Goal: Transaction & Acquisition: Purchase product/service

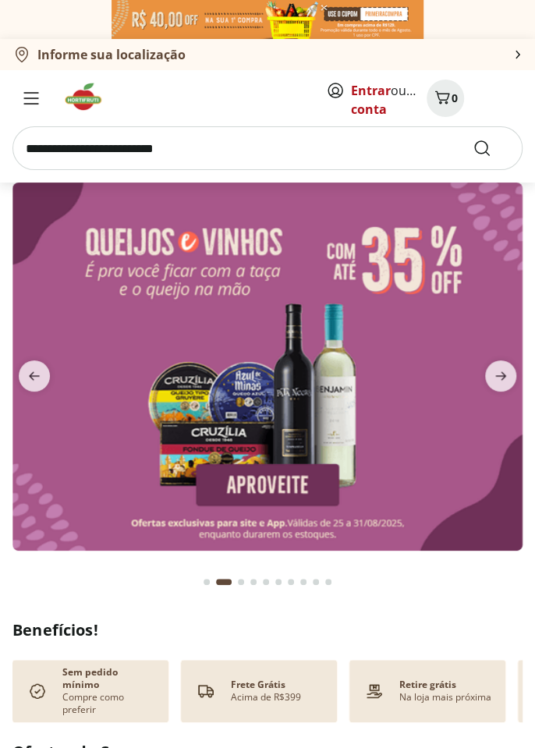
click at [27, 377] on icon "previous" at bounding box center [34, 375] width 19 height 19
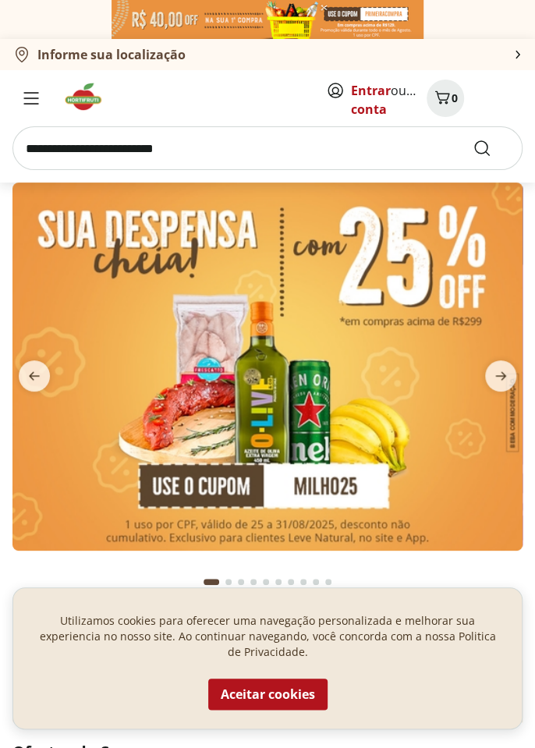
click at [203, 405] on img at bounding box center [267, 366] width 510 height 368
click at [262, 700] on button "Aceitar cookies" at bounding box center [267, 693] width 119 height 31
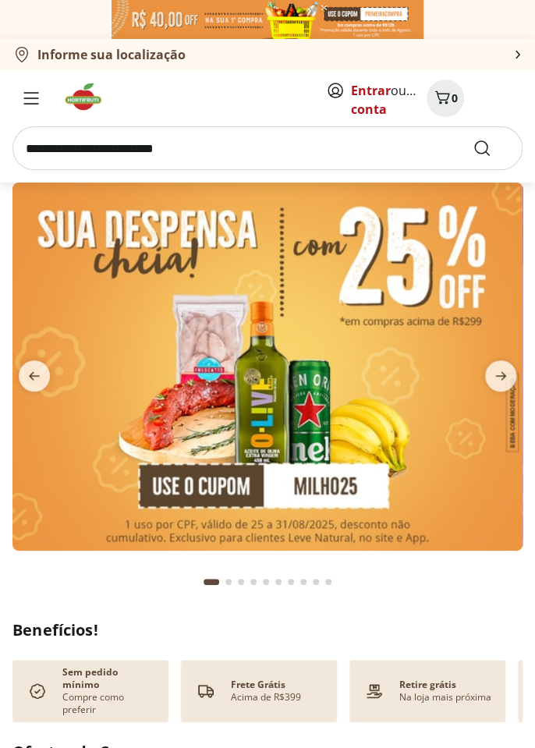
click at [359, 94] on link "Entrar" at bounding box center [371, 90] width 40 height 17
click at [225, 432] on img at bounding box center [267, 366] width 510 height 368
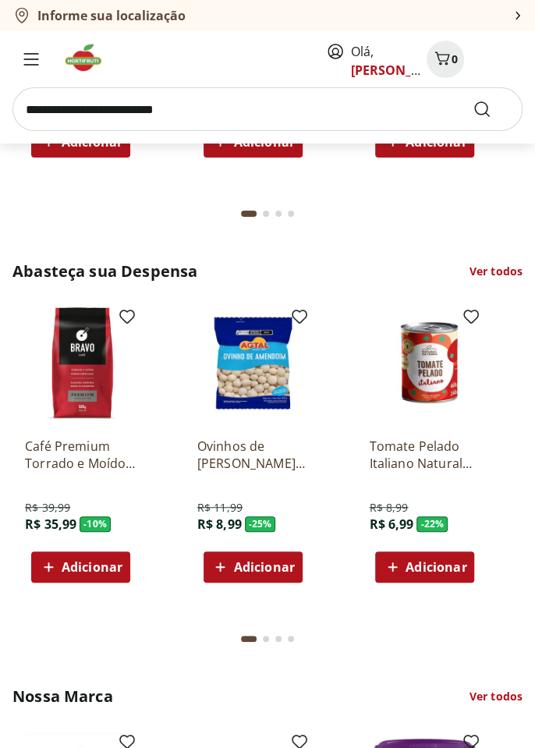
scroll to position [1806, 0]
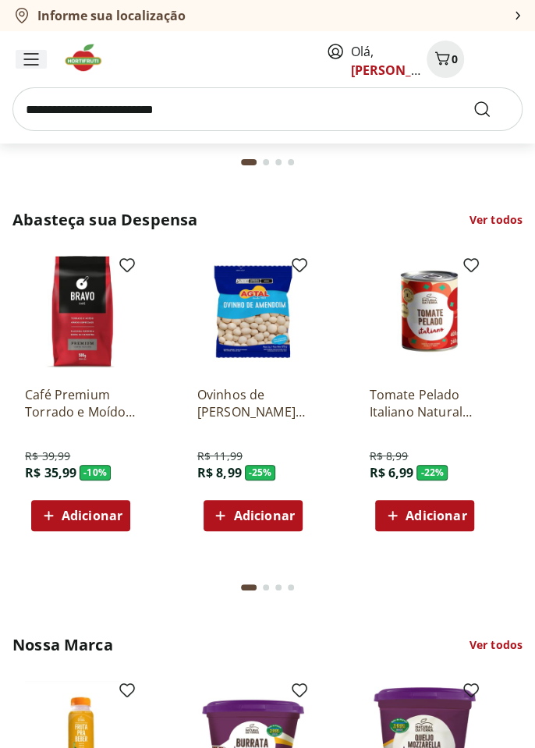
click at [26, 67] on span "Menu" at bounding box center [31, 59] width 19 height 19
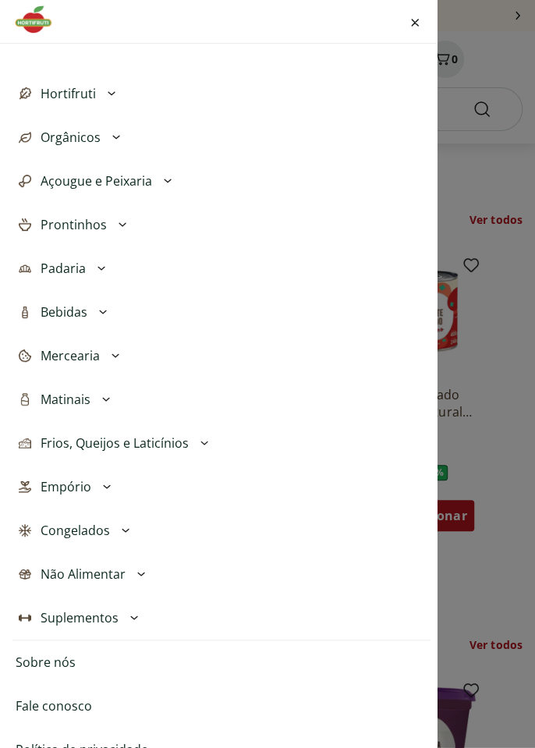
scroll to position [383, 0]
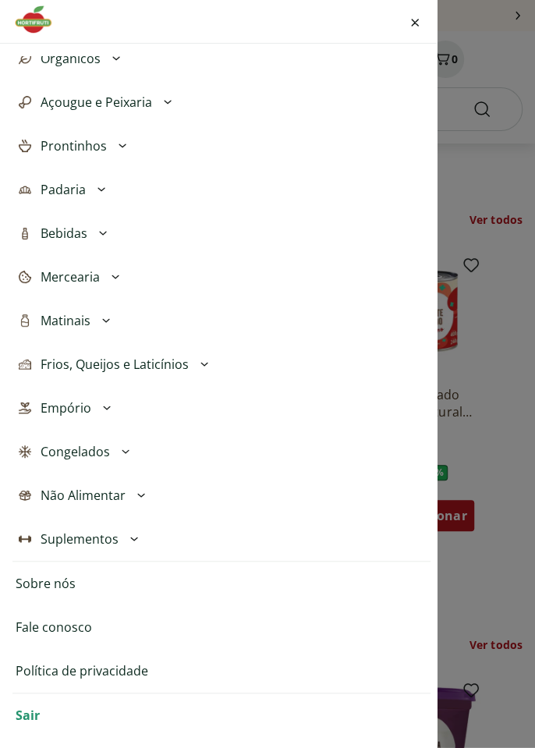
click at [496, 334] on div "Olá, [PERSON_NAME] Favoritos Minha conta Meus Pedidos Meus Endereços Cartões Sa…" at bounding box center [267, 374] width 535 height 748
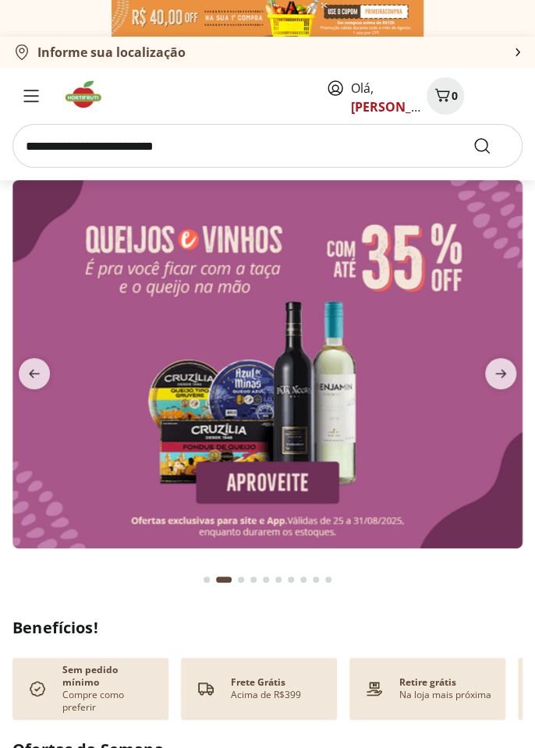
scroll to position [0, 0]
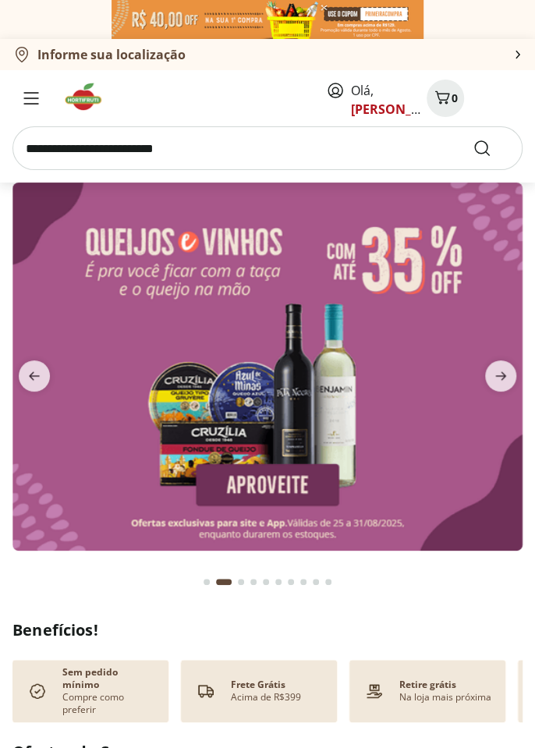
click at [37, 377] on icon "previous" at bounding box center [34, 375] width 19 height 19
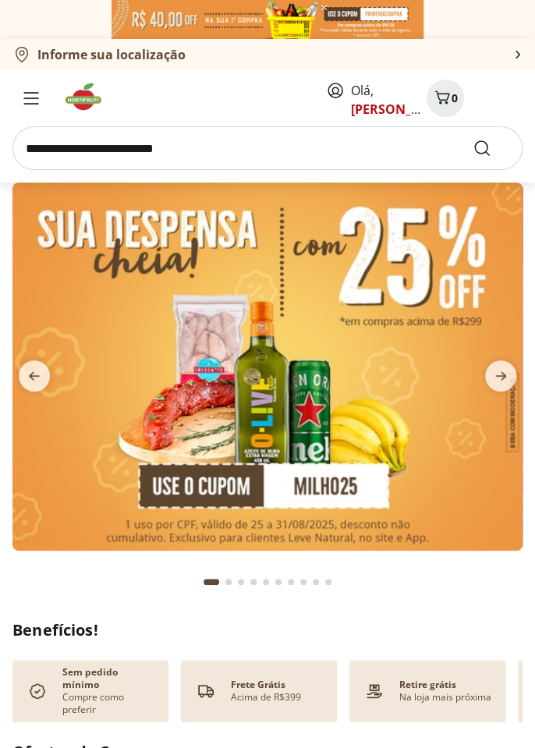
click at [502, 369] on icon "next" at bounding box center [500, 375] width 19 height 19
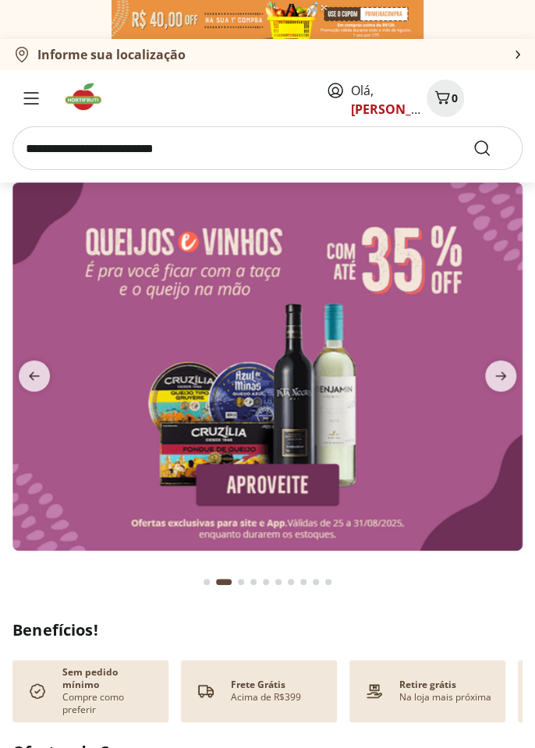
click at [509, 373] on icon "next" at bounding box center [500, 375] width 19 height 19
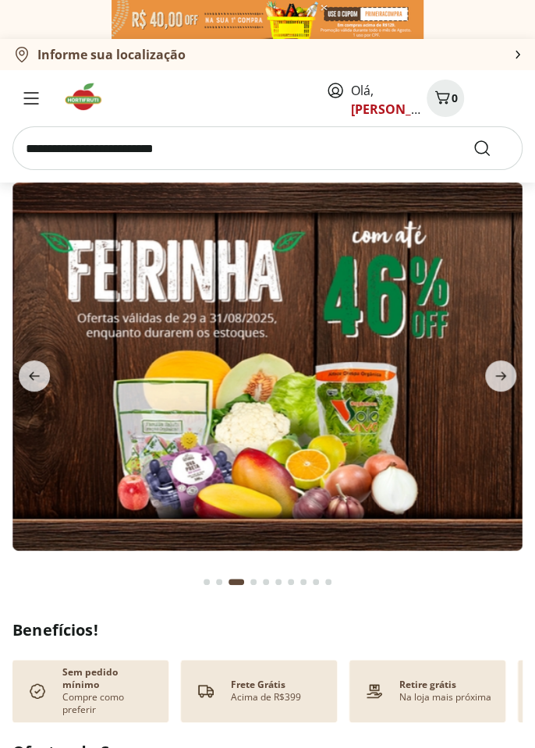
click at [334, 432] on img at bounding box center [267, 366] width 510 height 368
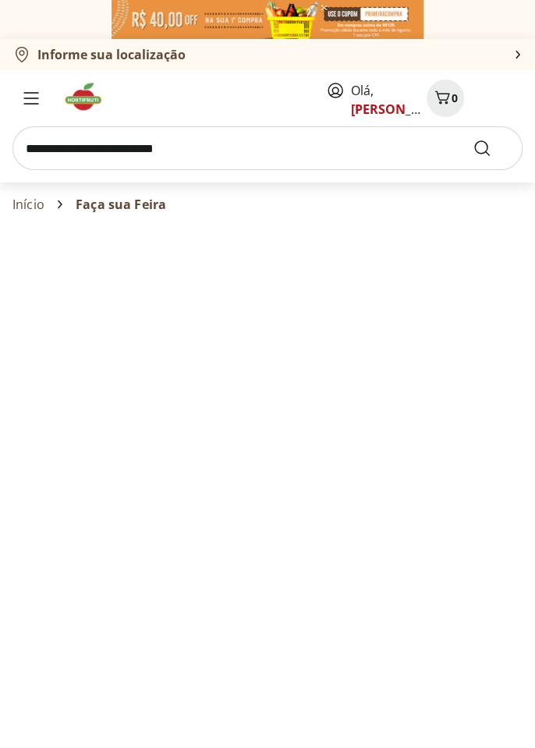
select select "**********"
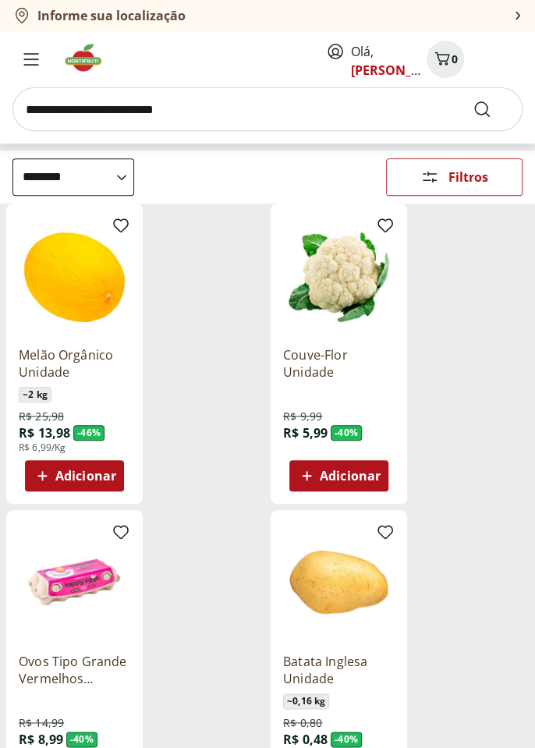
scroll to position [187, 0]
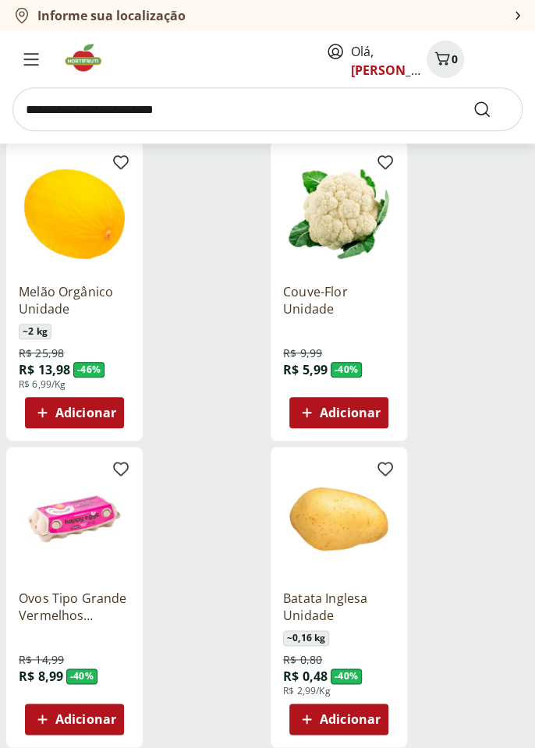
click at [101, 727] on span "Adicionar" at bounding box center [74, 718] width 83 height 19
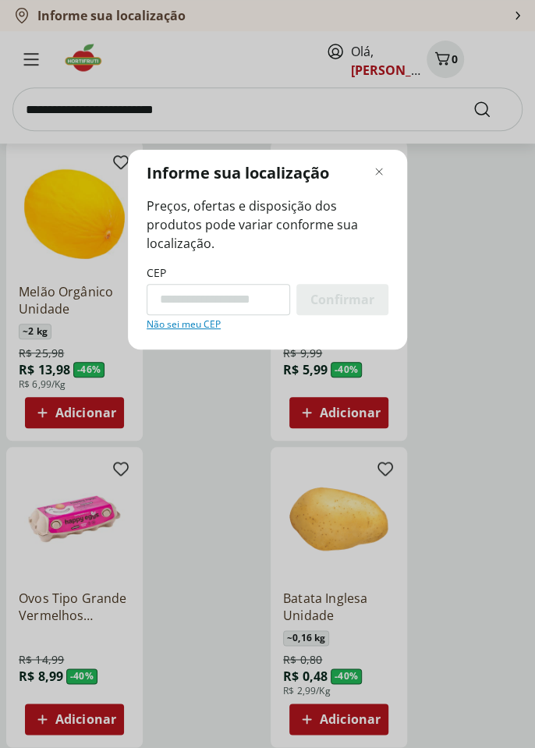
scroll to position [193, 0]
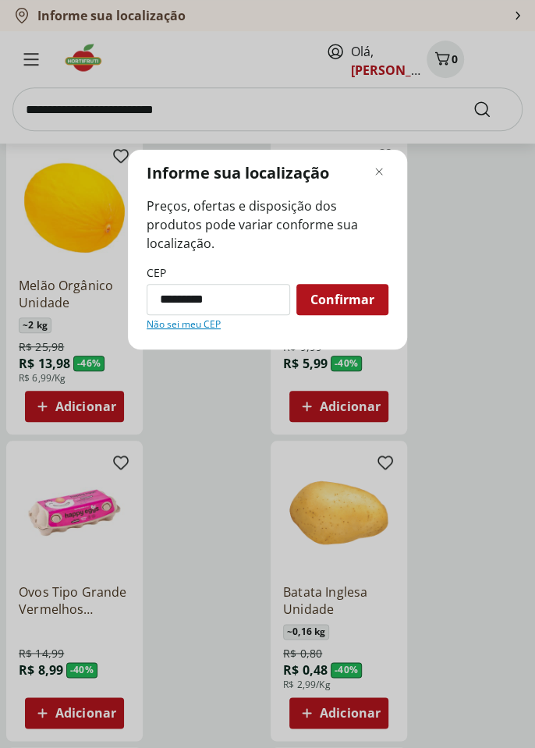
type input "*********"
click at [354, 306] on span "Confirmar" at bounding box center [342, 299] width 64 height 12
click at [341, 306] on span "Confirmar" at bounding box center [342, 299] width 64 height 12
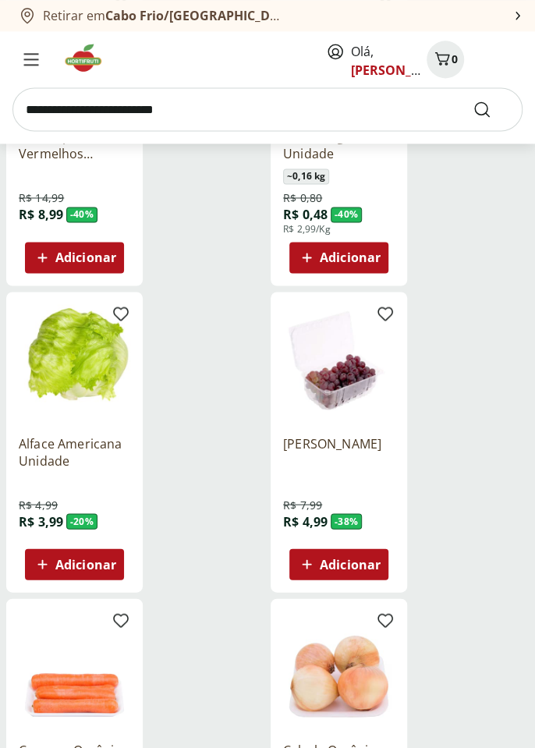
scroll to position [702, 0]
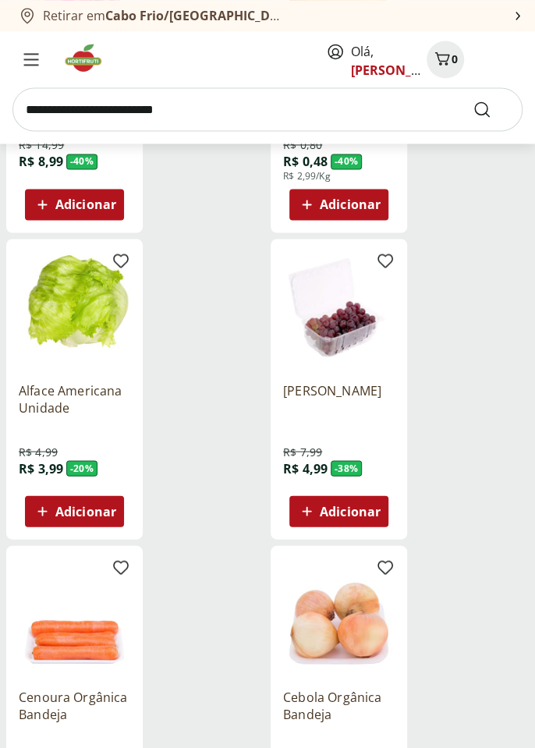
click at [58, 515] on span "Adicionar" at bounding box center [85, 510] width 61 height 12
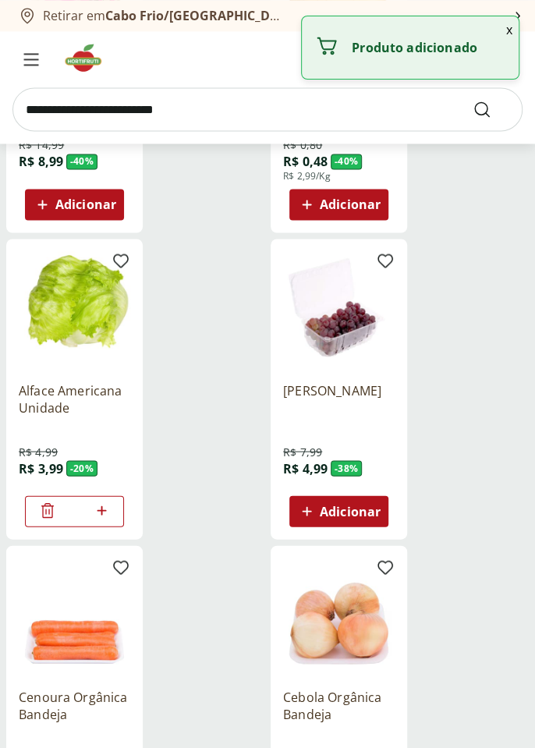
click at [355, 517] on span "Adicionar" at bounding box center [350, 510] width 61 height 12
click at [370, 515] on icon at bounding box center [365, 509] width 19 height 19
type input "*"
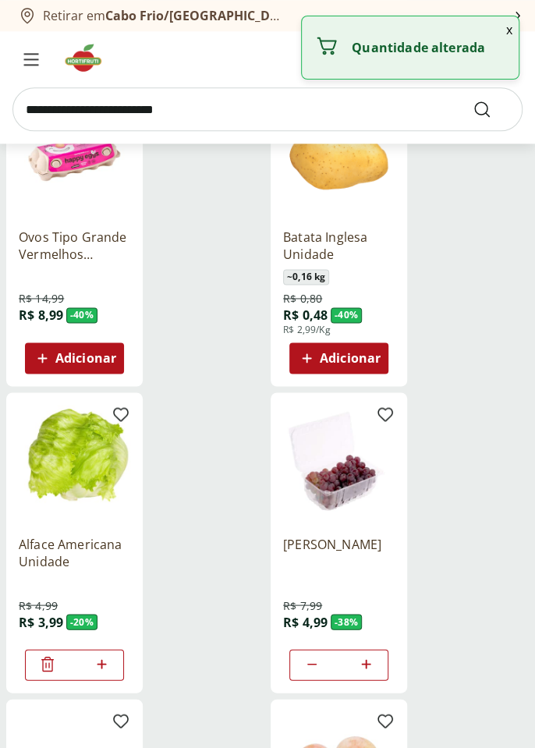
scroll to position [544, 0]
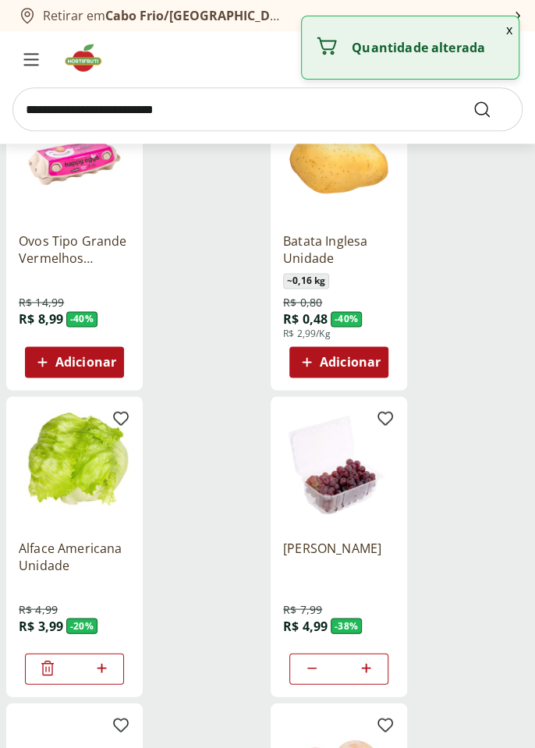
click at [47, 369] on icon at bounding box center [42, 361] width 19 height 19
click at [107, 372] on div at bounding box center [101, 361] width 19 height 37
type input "*"
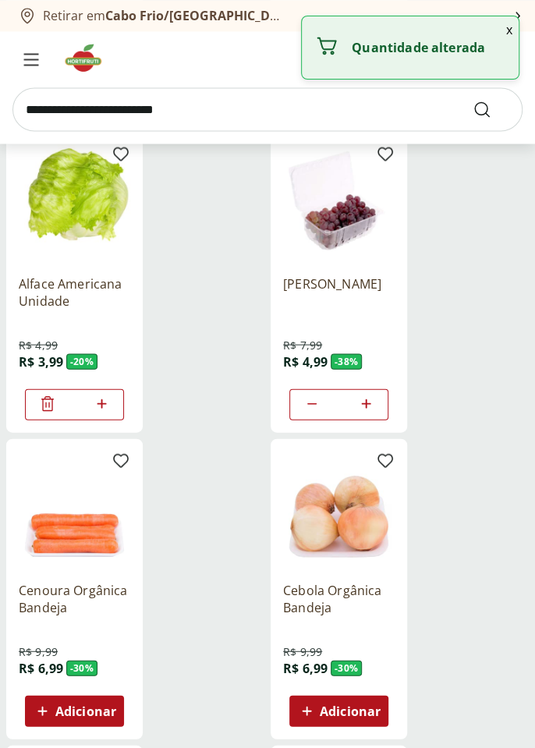
type input "*"
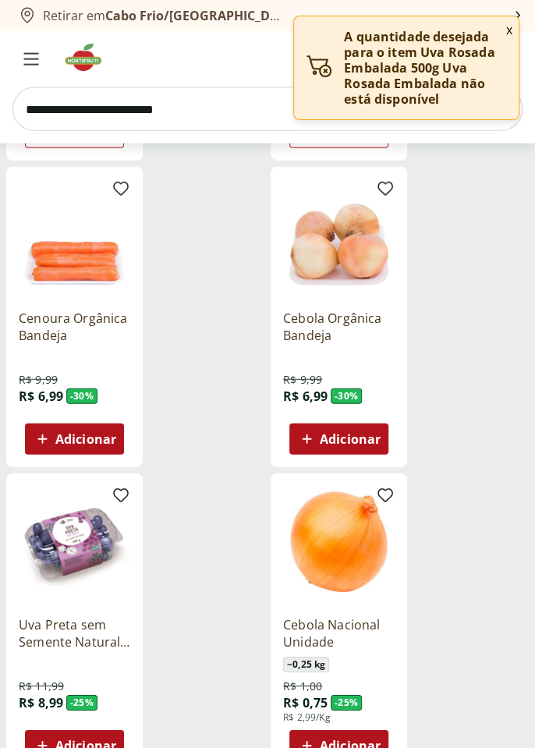
scroll to position [1080, 0]
click at [368, 747] on span "Adicionar" at bounding box center [350, 745] width 61 height 12
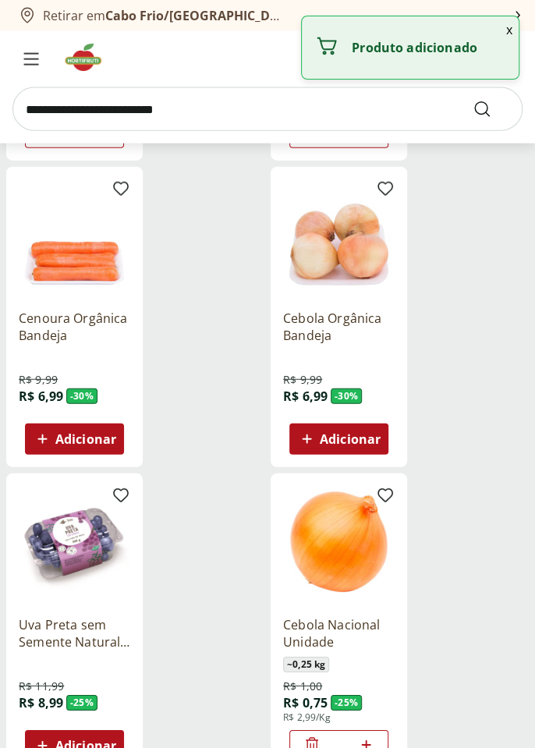
click at [372, 743] on icon at bounding box center [365, 744] width 19 height 19
click at [371, 743] on icon at bounding box center [365, 744] width 19 height 19
type input "*"
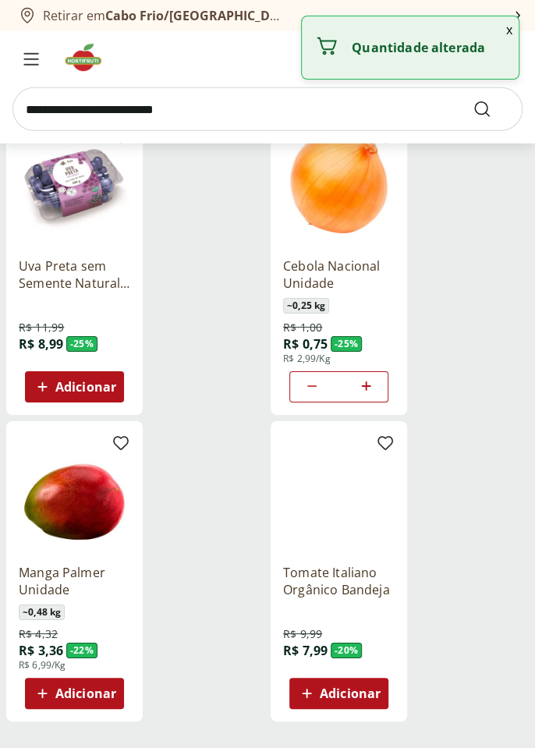
scroll to position [1438, 0]
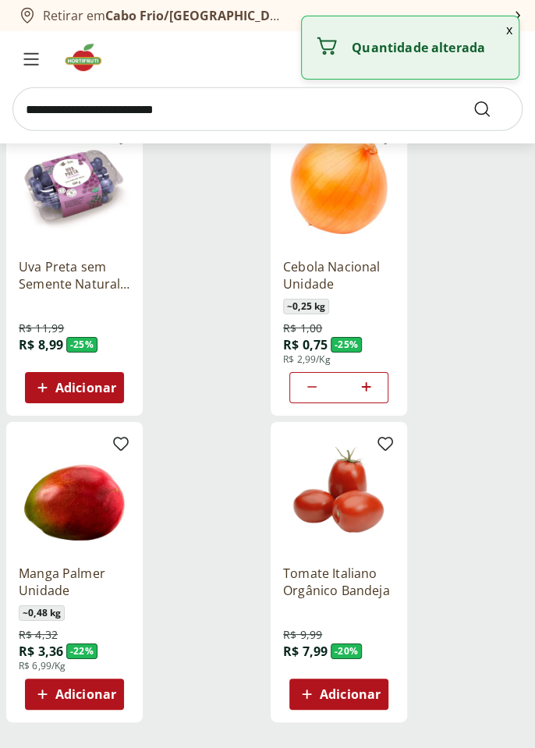
click at [52, 691] on span "Adicionar" at bounding box center [74, 693] width 83 height 19
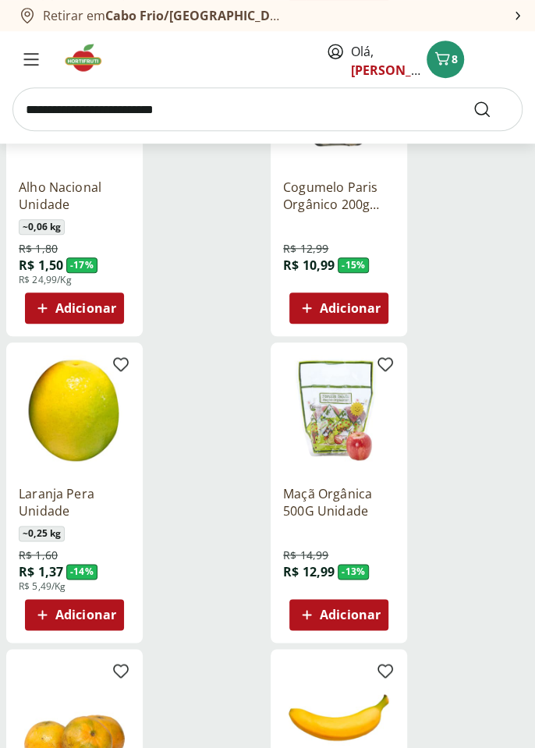
scroll to position [2137, 0]
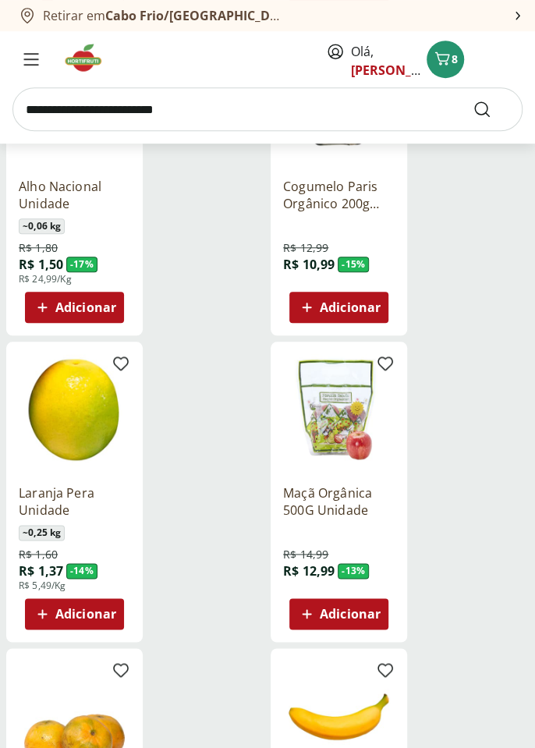
click at [59, 614] on span "Adicionar" at bounding box center [85, 613] width 61 height 12
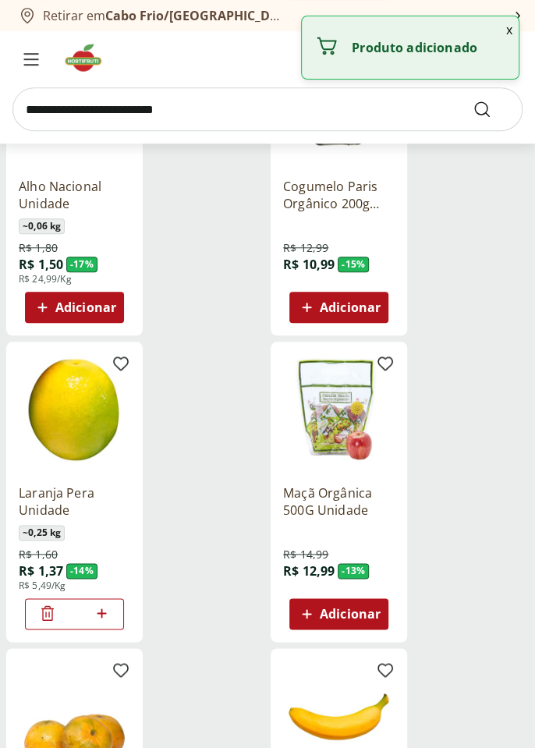
click at [97, 611] on icon at bounding box center [101, 612] width 19 height 19
click at [97, 616] on icon at bounding box center [101, 612] width 19 height 19
click at [94, 619] on icon at bounding box center [101, 612] width 19 height 19
type input "*"
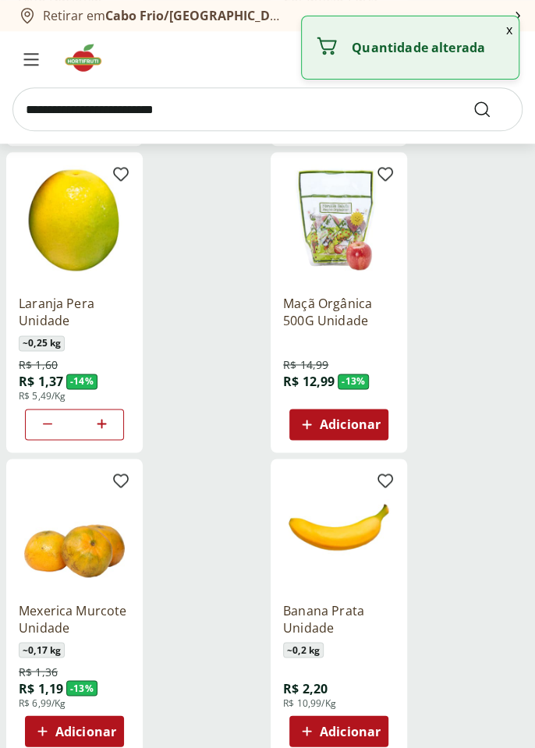
scroll to position [2327, 0]
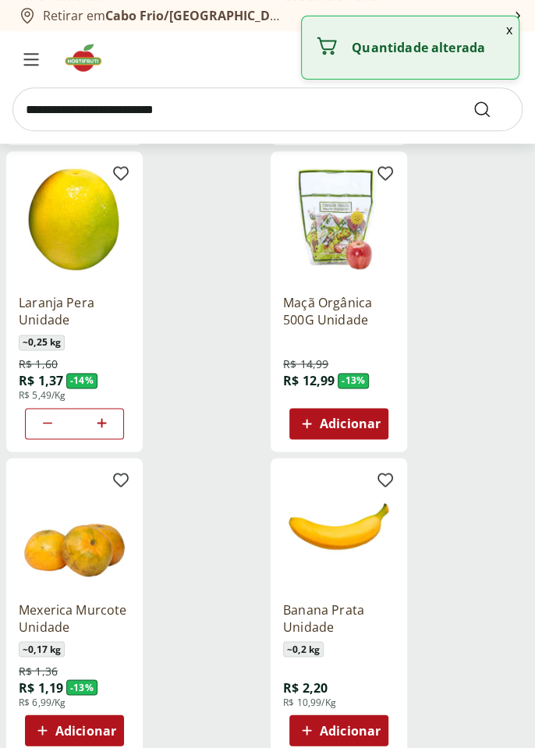
click at [45, 730] on icon at bounding box center [41, 729] width 9 height 9
click at [102, 730] on icon at bounding box center [101, 729] width 19 height 19
click at [98, 731] on icon at bounding box center [101, 729] width 19 height 19
type input "*"
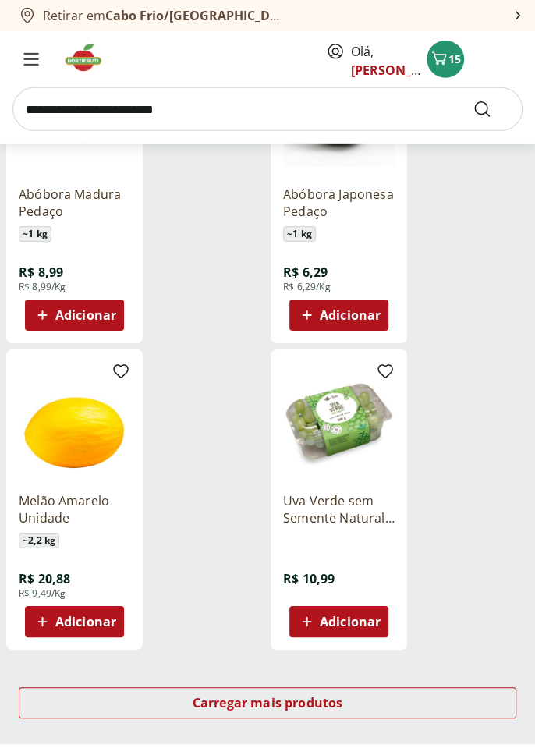
scroll to position [3359, 0]
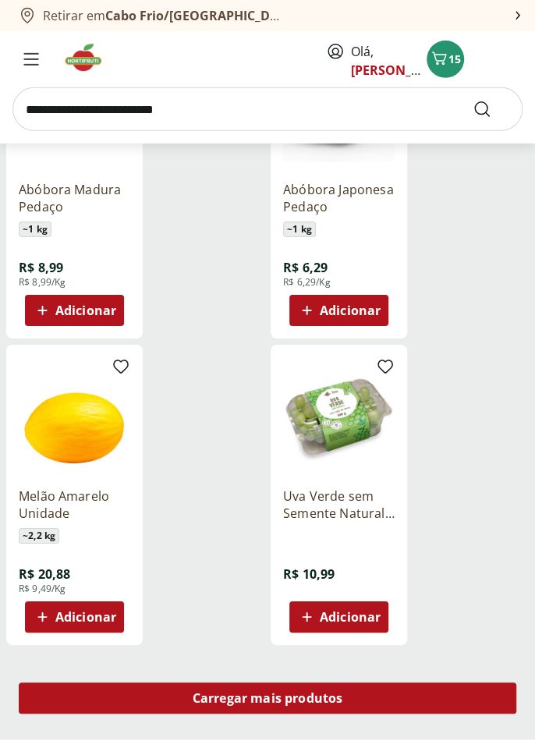
click at [401, 701] on div "Carregar mais produtos" at bounding box center [267, 697] width 497 height 31
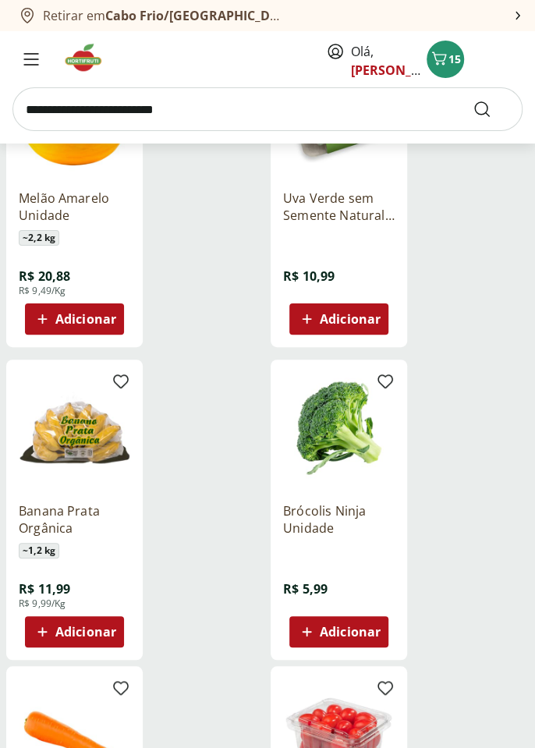
scroll to position [3658, 0]
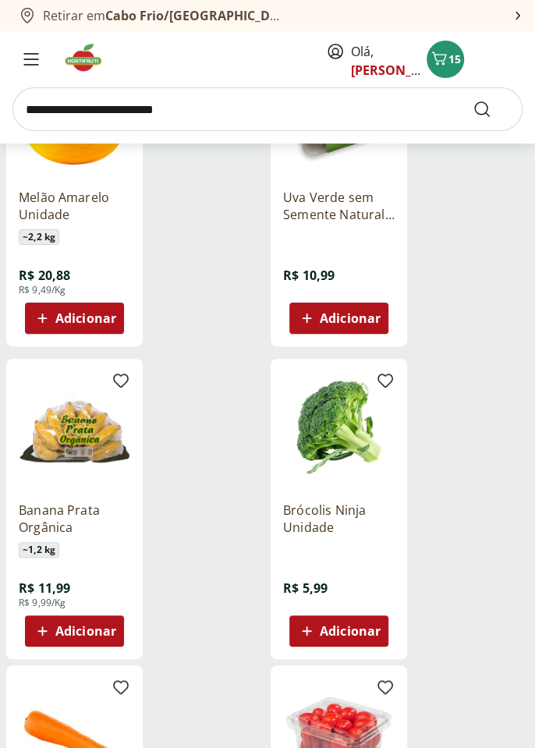
click at [58, 642] on div "Adicionar" at bounding box center [74, 631] width 87 height 28
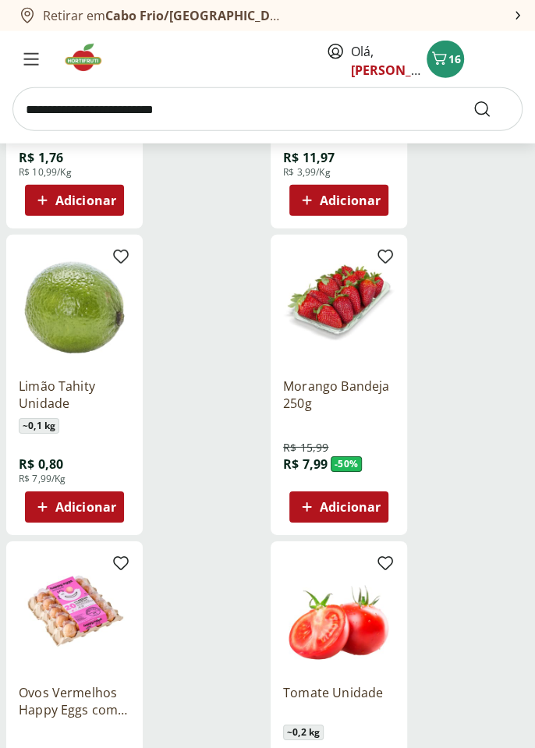
scroll to position [5028, 0]
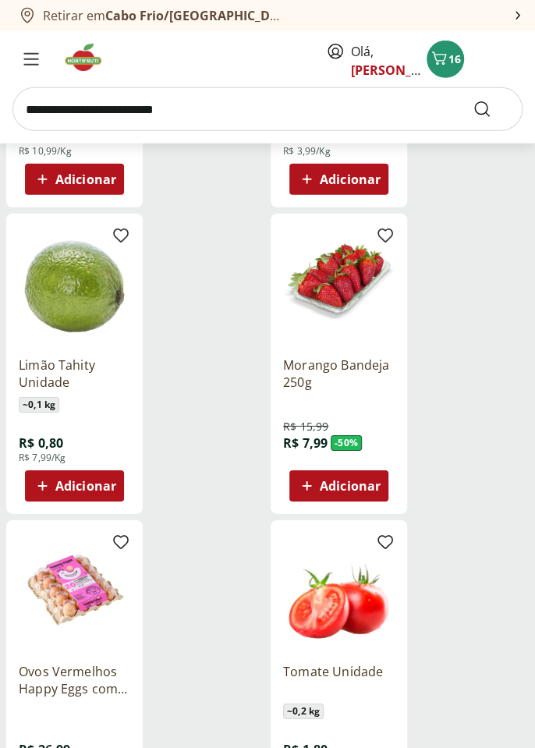
click at [361, 481] on span "Adicionar" at bounding box center [350, 485] width 61 height 12
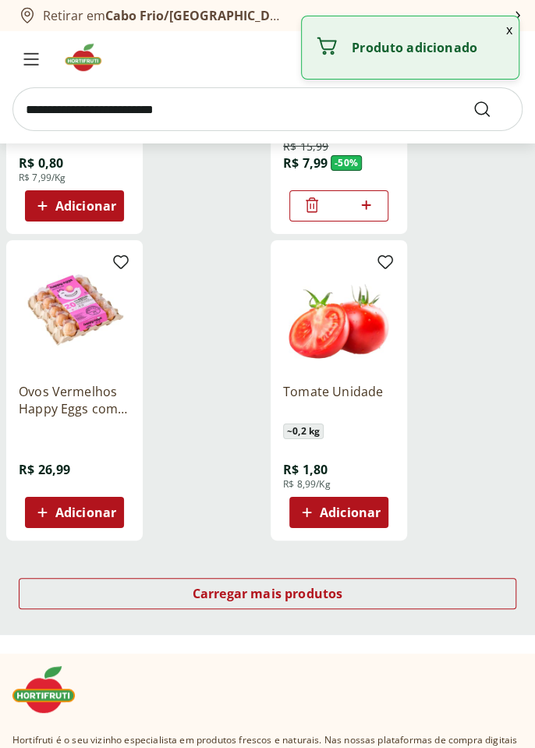
scroll to position [5313, 0]
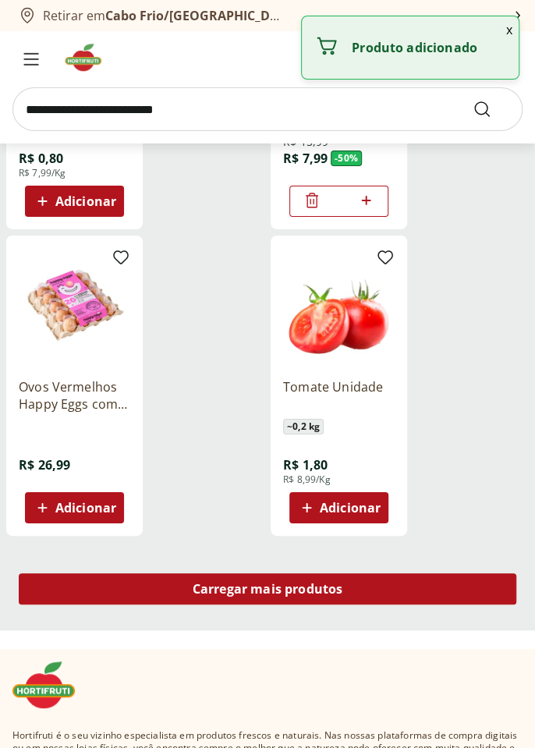
click at [415, 587] on div "Carregar mais produtos" at bounding box center [267, 588] width 497 height 31
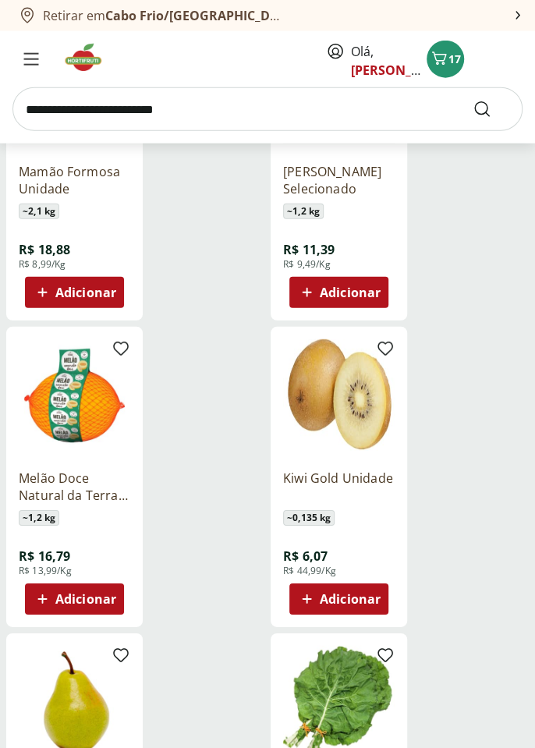
scroll to position [7155, 0]
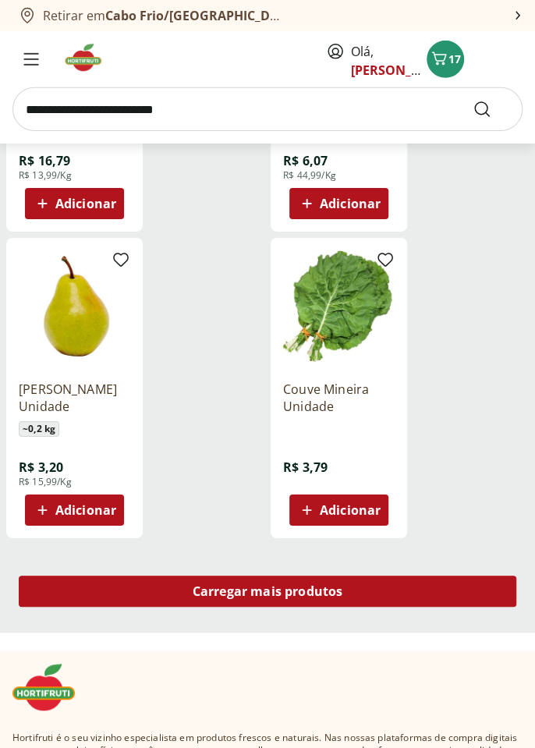
click at [423, 589] on div "Carregar mais produtos" at bounding box center [267, 590] width 497 height 31
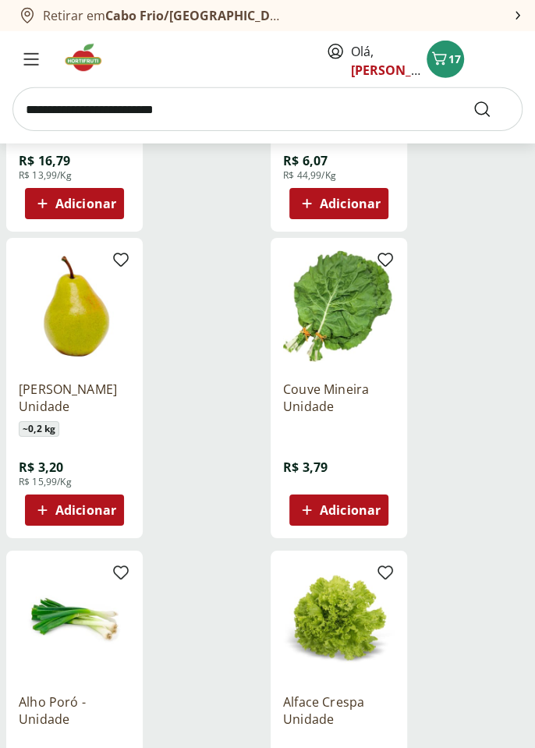
click at [421, 599] on div "Alface Crespa Unidade R$ 1,99 Adicionar" at bounding box center [400, 700] width 258 height 300
click at [366, 507] on span "Adicionar" at bounding box center [350, 510] width 61 height 12
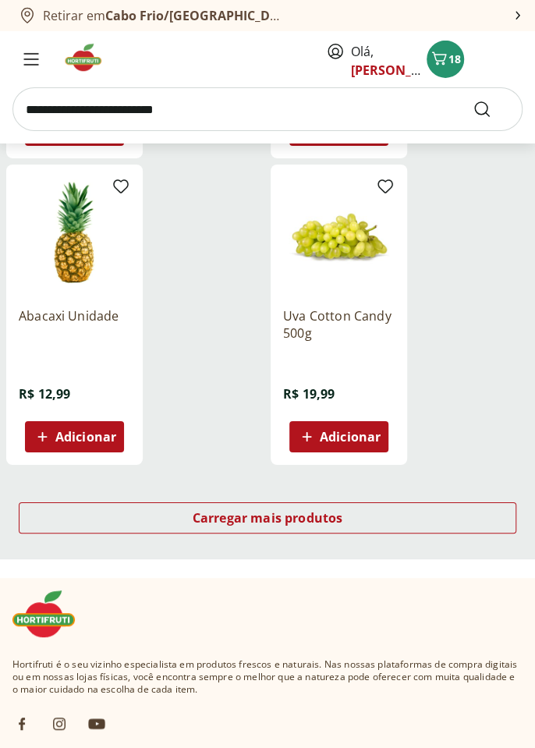
scroll to position [9104, 0]
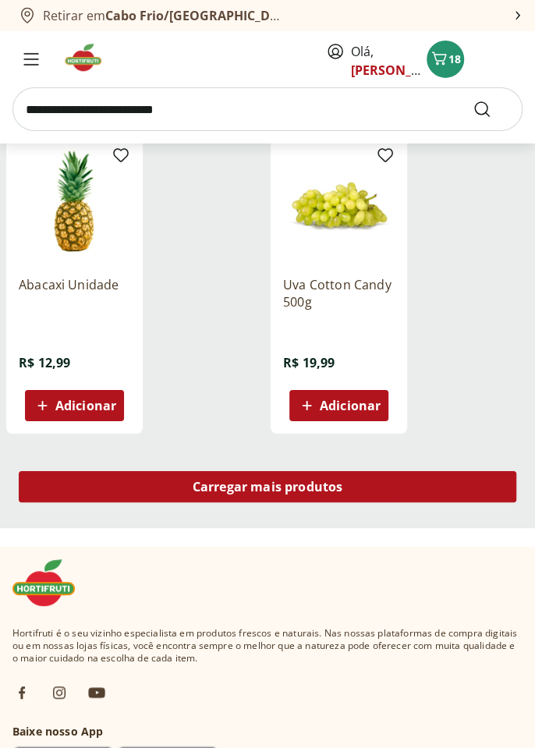
click at [432, 498] on div "Carregar mais produtos" at bounding box center [267, 486] width 497 height 31
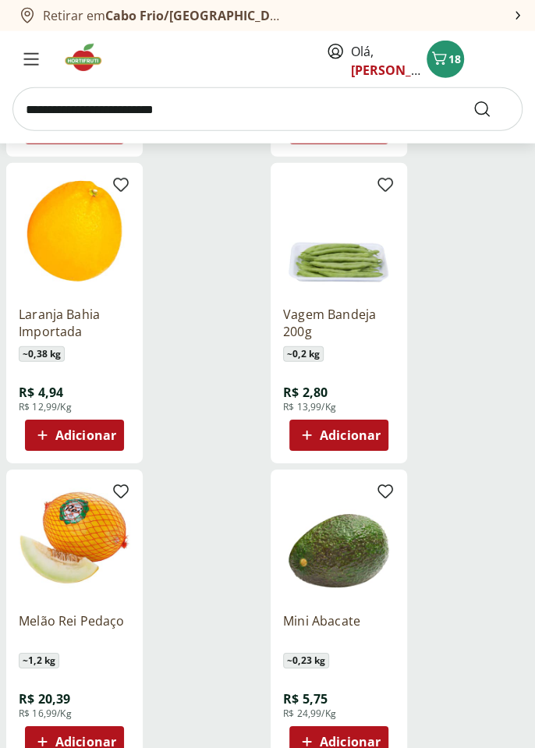
scroll to position [10720, 0]
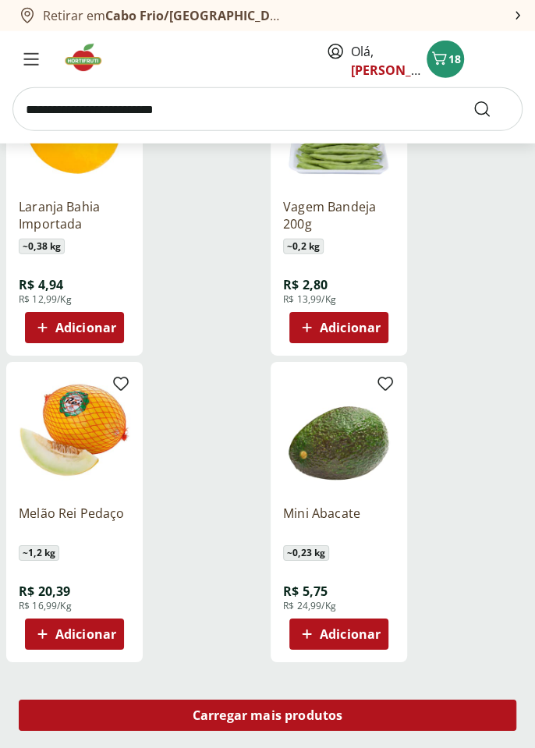
click at [412, 720] on div "Carregar mais produtos" at bounding box center [267, 714] width 497 height 31
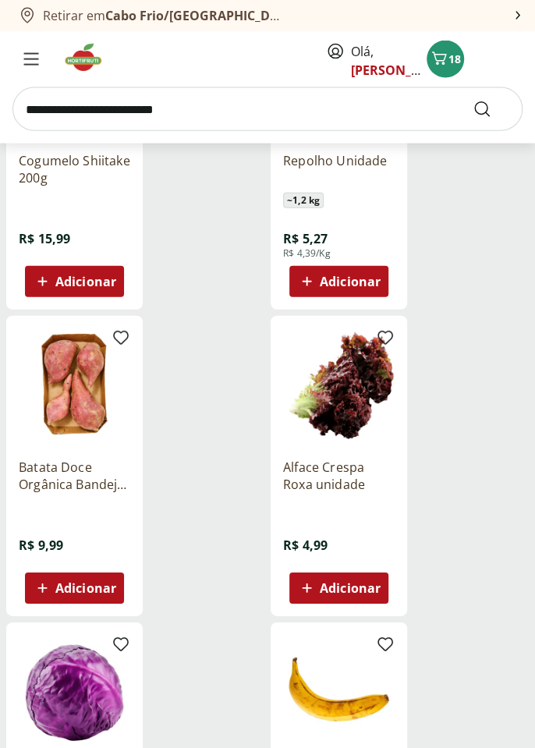
scroll to position [12539, 0]
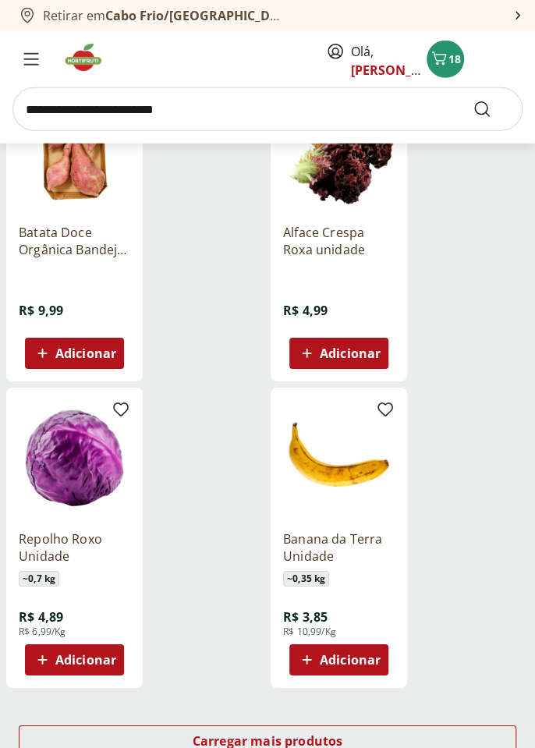
click at [87, 58] on img at bounding box center [88, 57] width 52 height 31
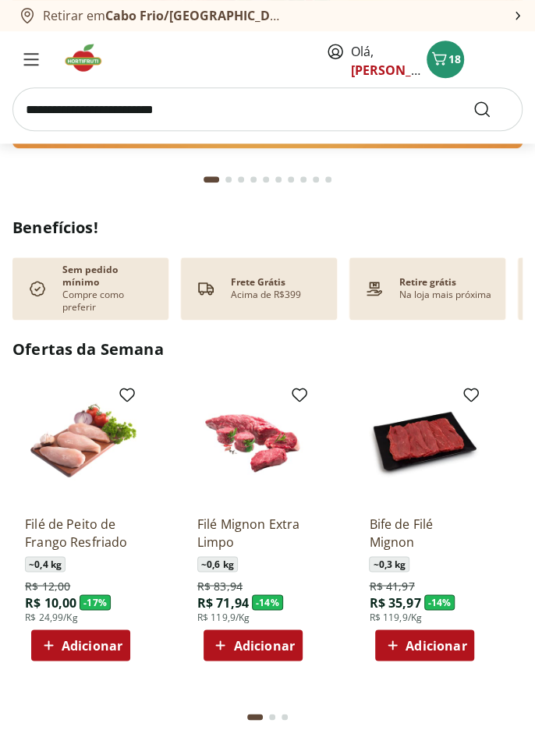
scroll to position [405, 0]
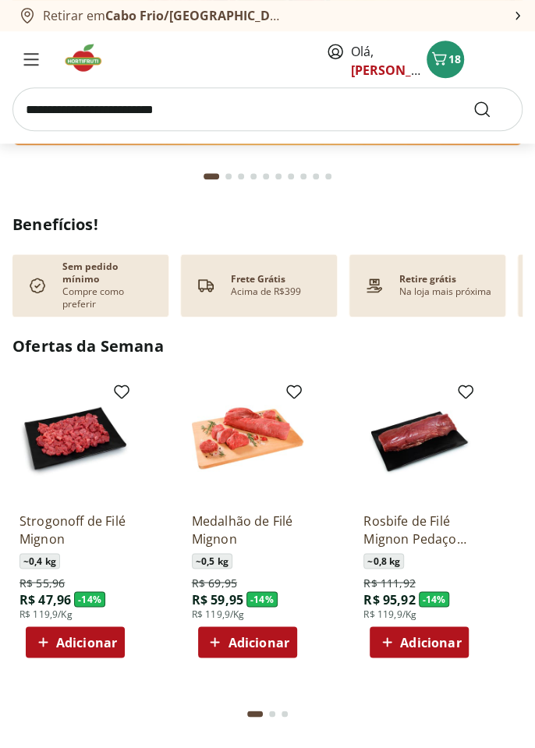
type input "*"
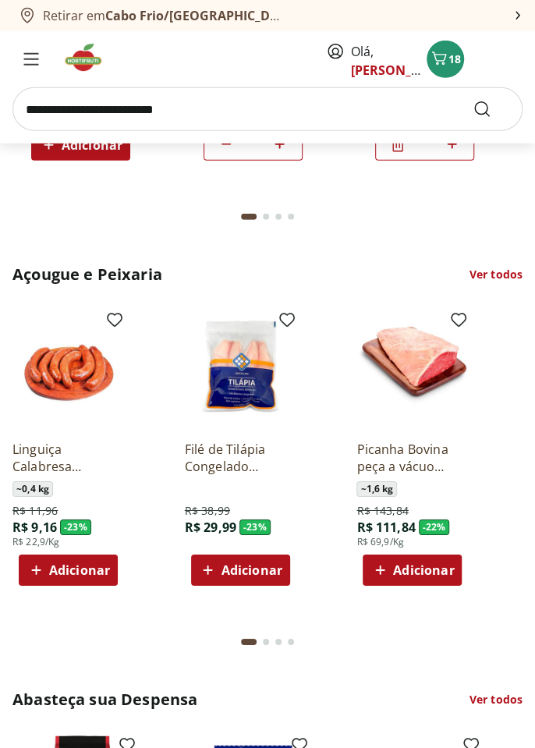
scroll to position [0, 10]
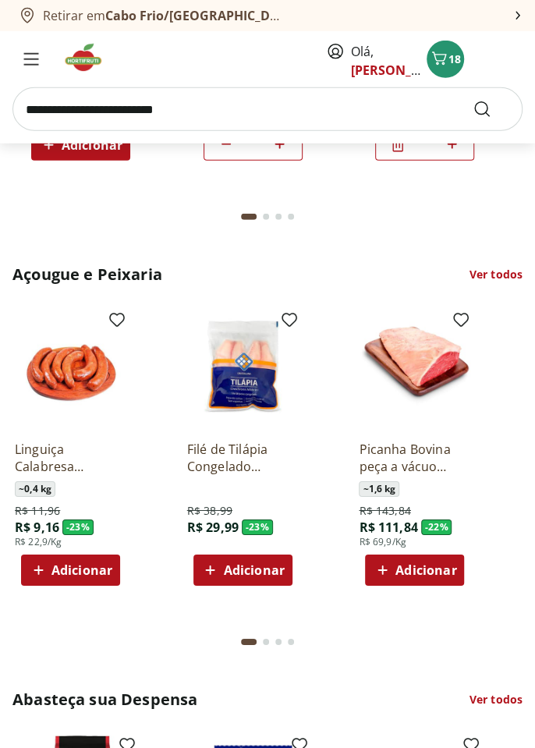
click at [486, 268] on link "Ver todos" at bounding box center [495, 275] width 53 height 16
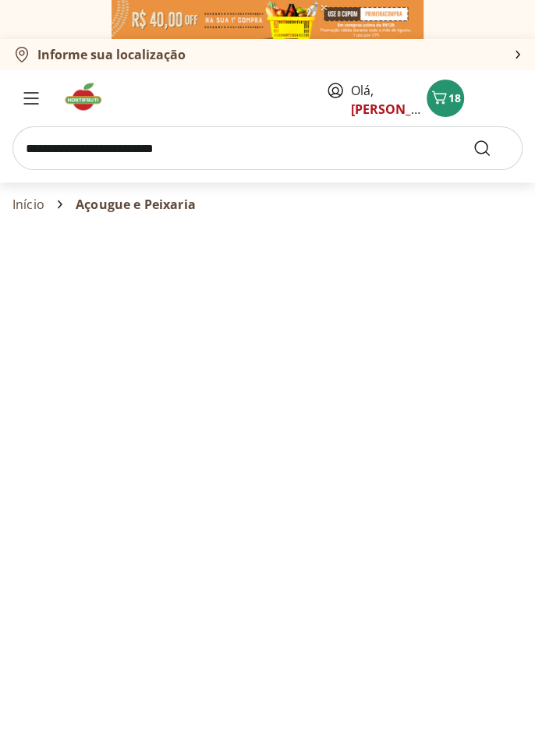
select select "**********"
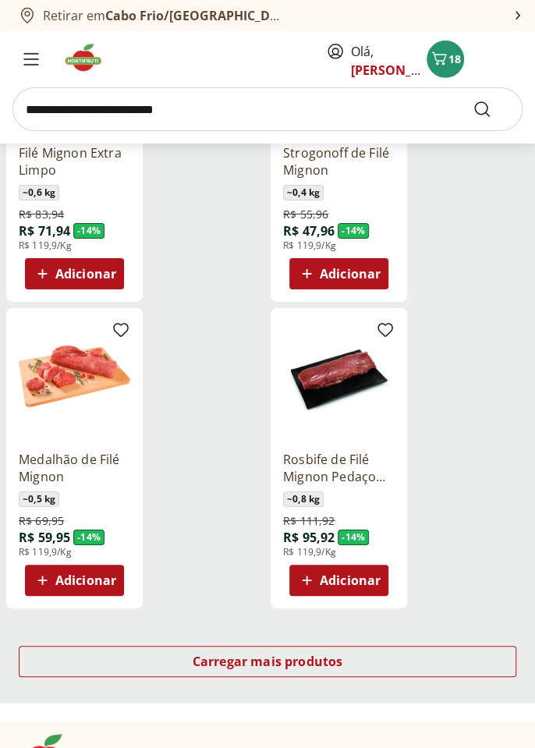
scroll to position [1552, 0]
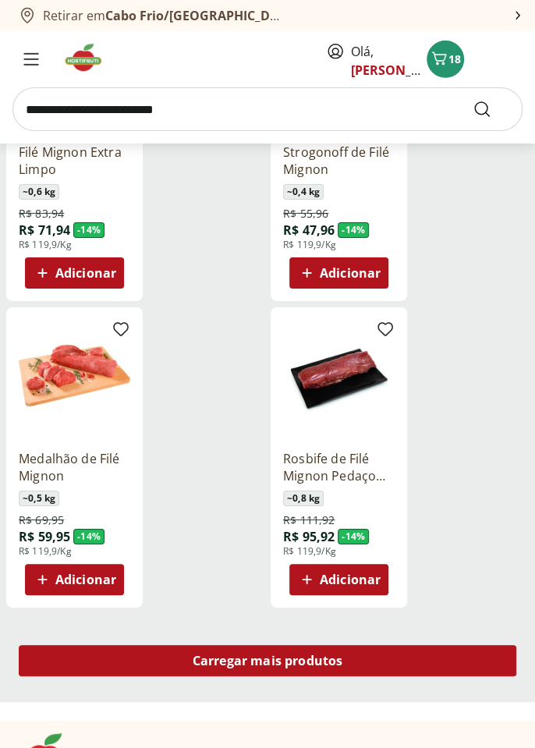
click at [462, 663] on div "Carregar mais produtos" at bounding box center [267, 660] width 497 height 31
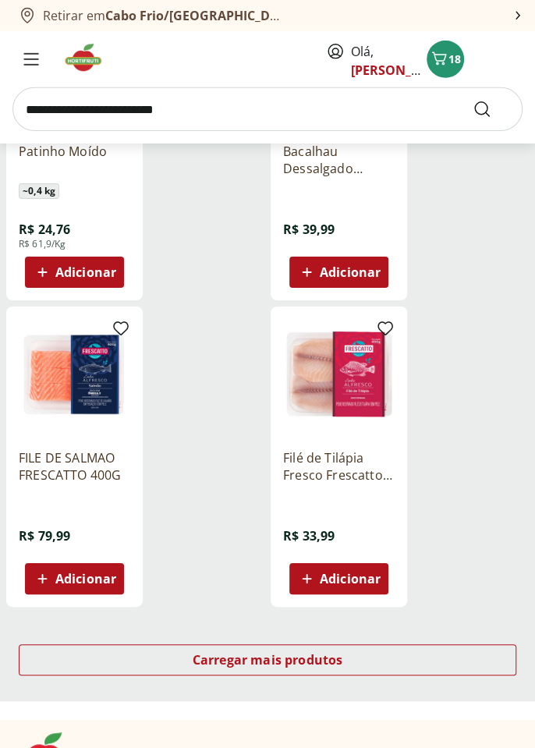
scroll to position [3472, 0]
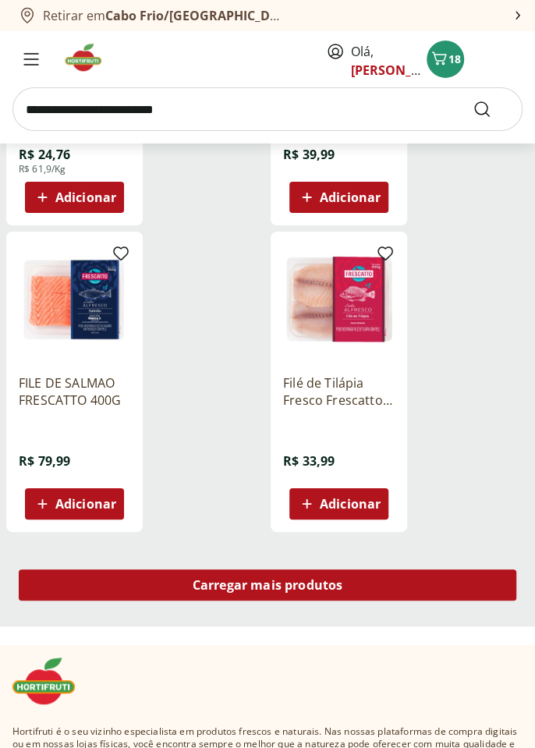
click at [464, 599] on div "Carregar mais produtos" at bounding box center [267, 584] width 497 height 31
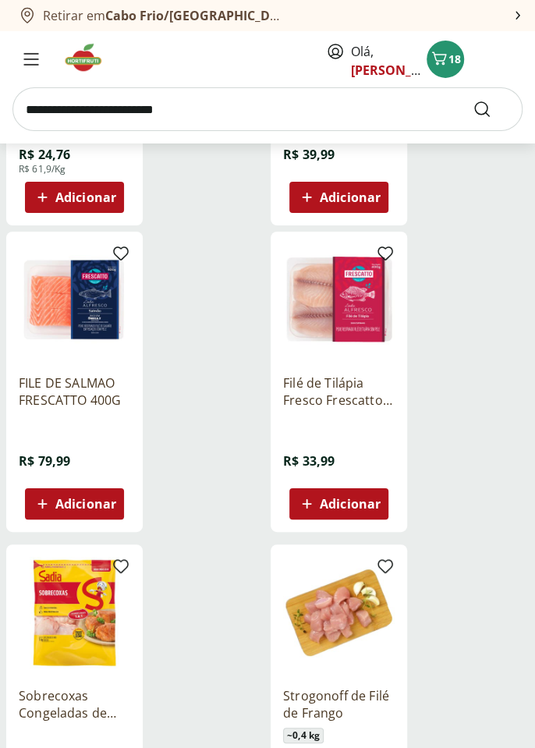
click at [360, 510] on span "Adicionar" at bounding box center [350, 503] width 61 height 12
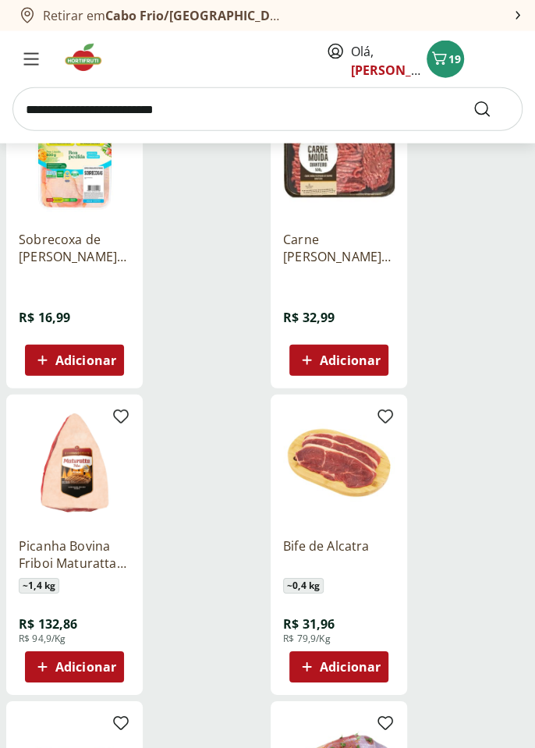
scroll to position [5327, 0]
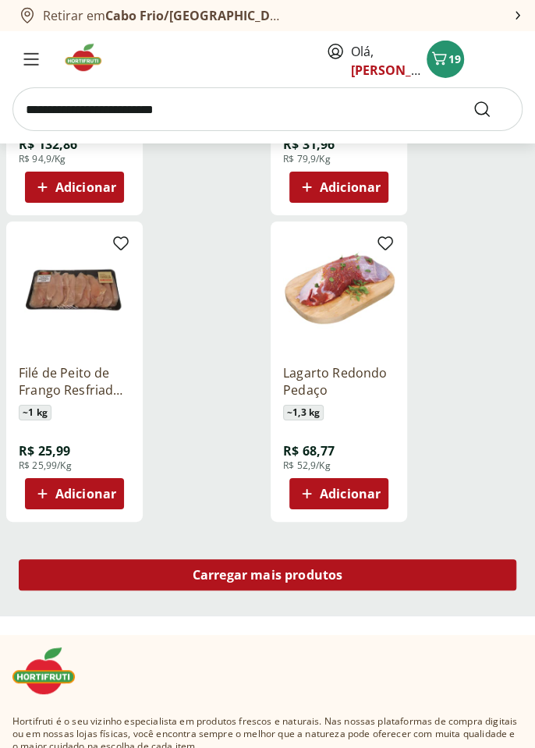
click at [441, 559] on div "Carregar mais produtos" at bounding box center [267, 574] width 497 height 31
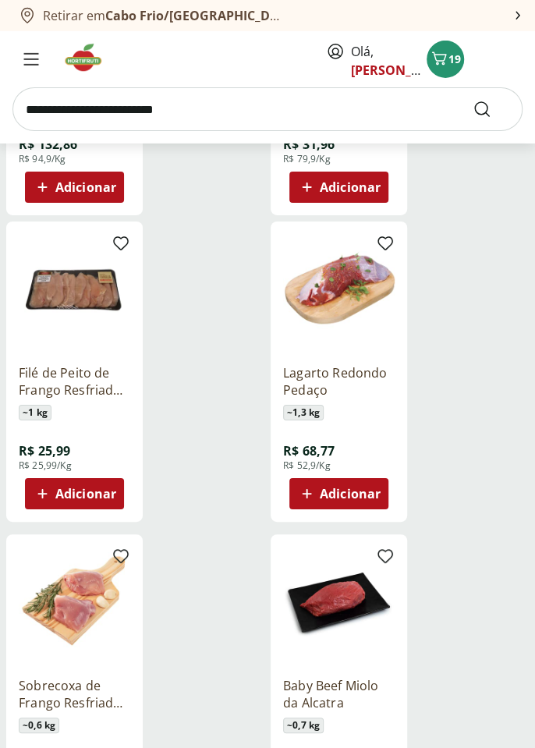
click at [57, 494] on span "Adicionar" at bounding box center [85, 493] width 61 height 12
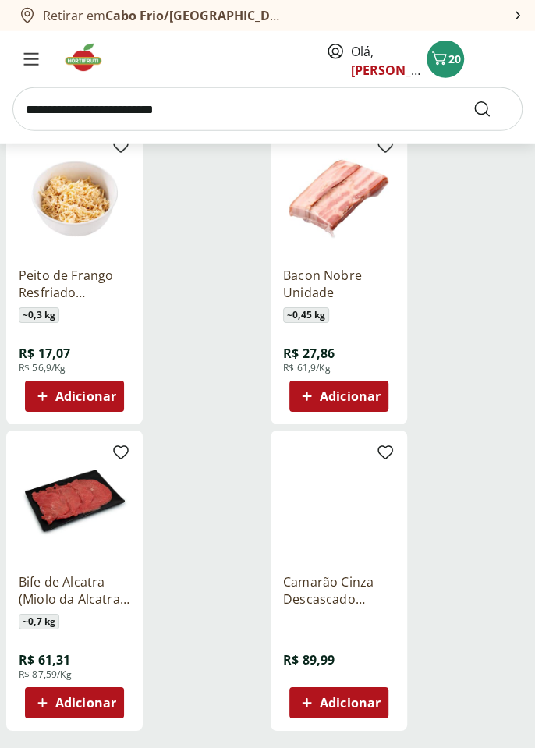
scroll to position [7135, 0]
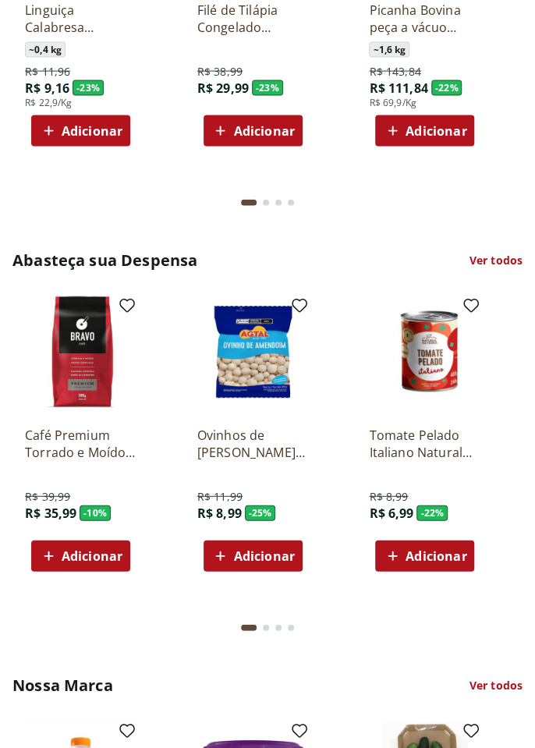
scroll to position [2872, 0]
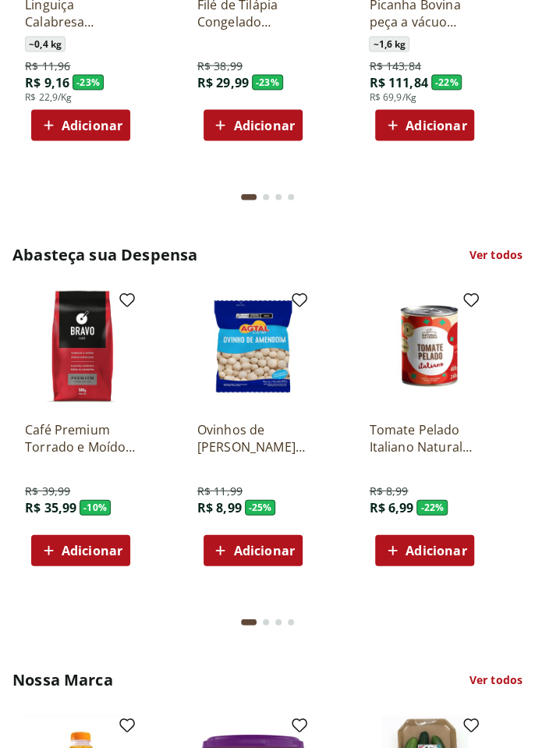
click at [500, 247] on link "Ver todos" at bounding box center [495, 255] width 53 height 16
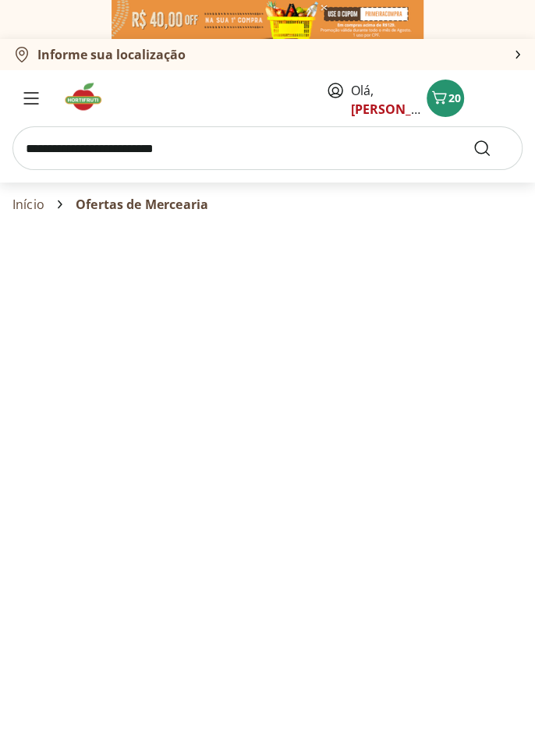
select select "**********"
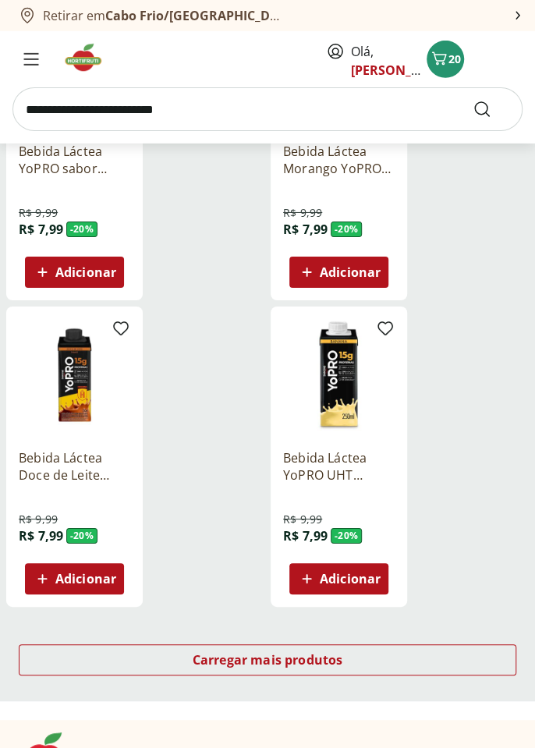
scroll to position [1591, 0]
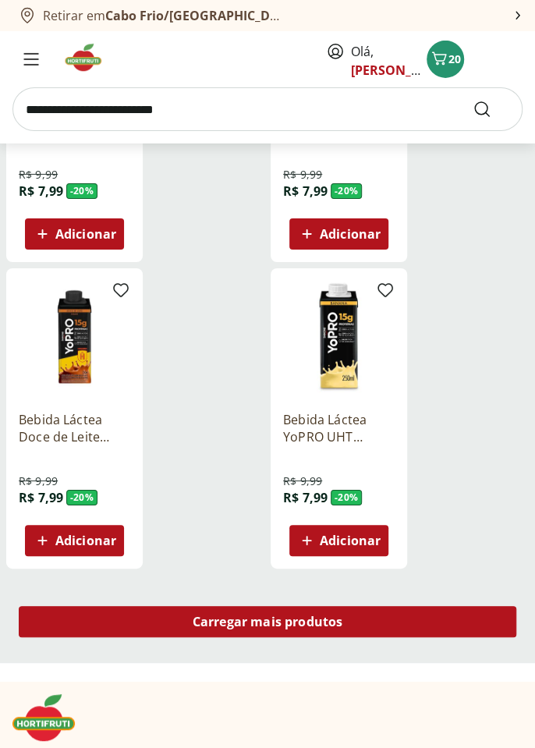
click at [374, 610] on div "Carregar mais produtos" at bounding box center [267, 621] width 497 height 31
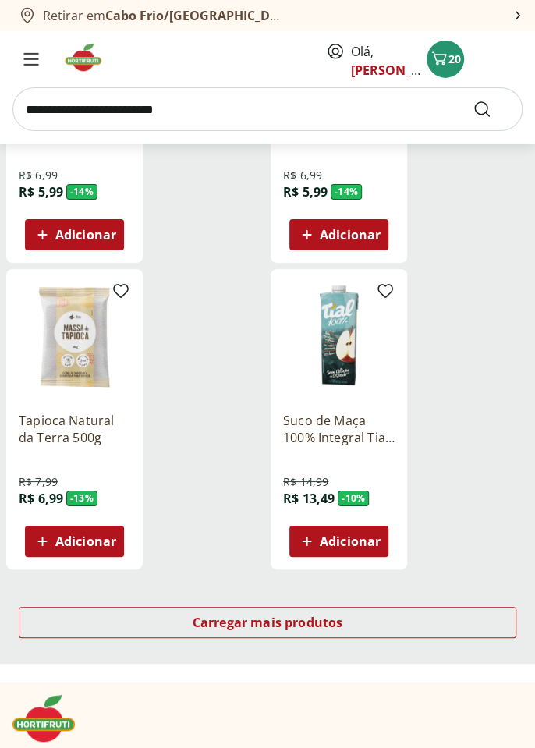
scroll to position [3436, 0]
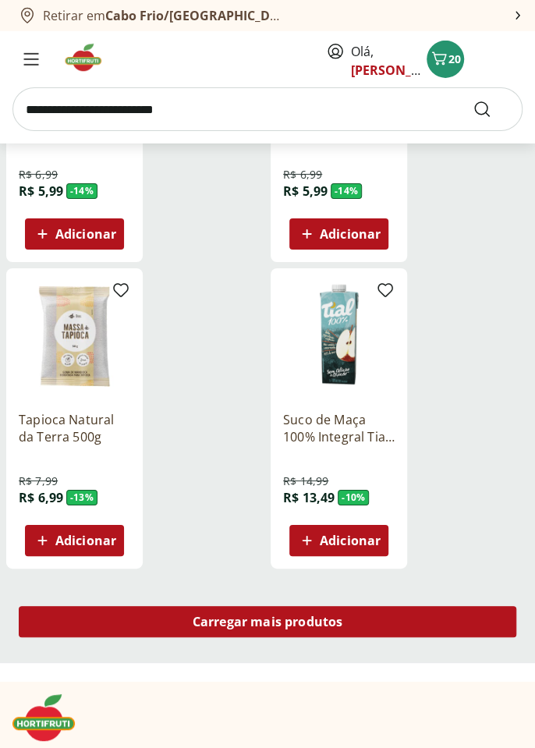
click at [457, 621] on div "Carregar mais produtos" at bounding box center [267, 621] width 497 height 31
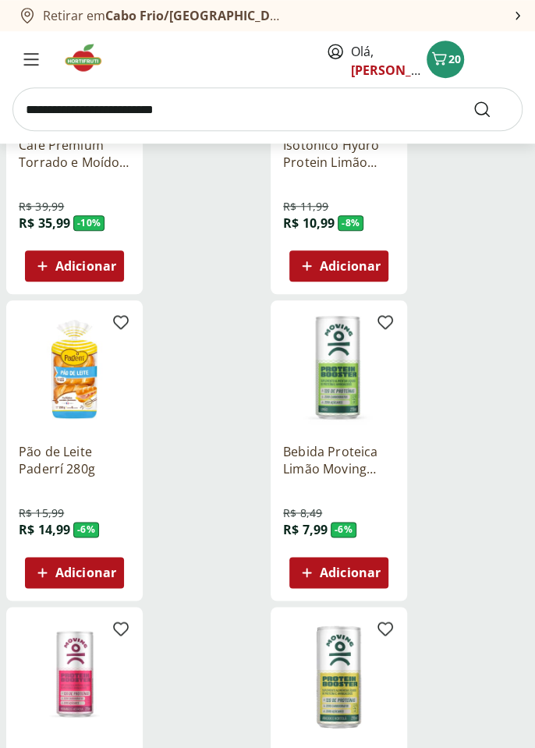
scroll to position [4118, 0]
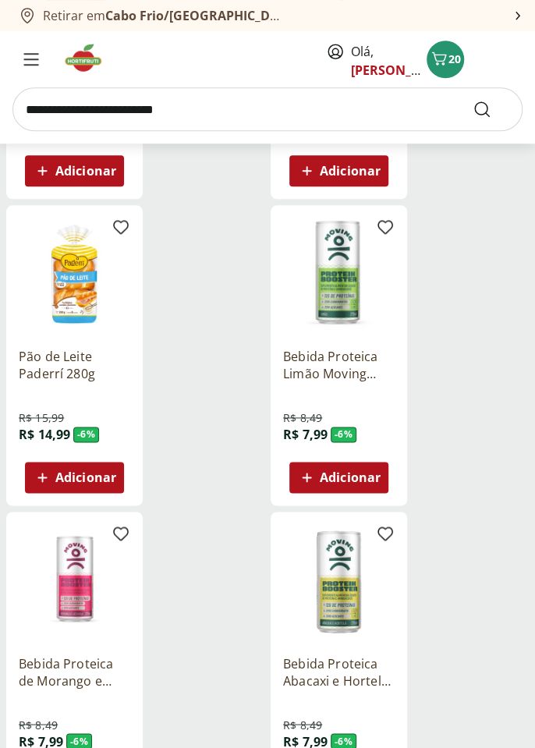
click at [62, 489] on div "Adicionar" at bounding box center [74, 477] width 87 height 28
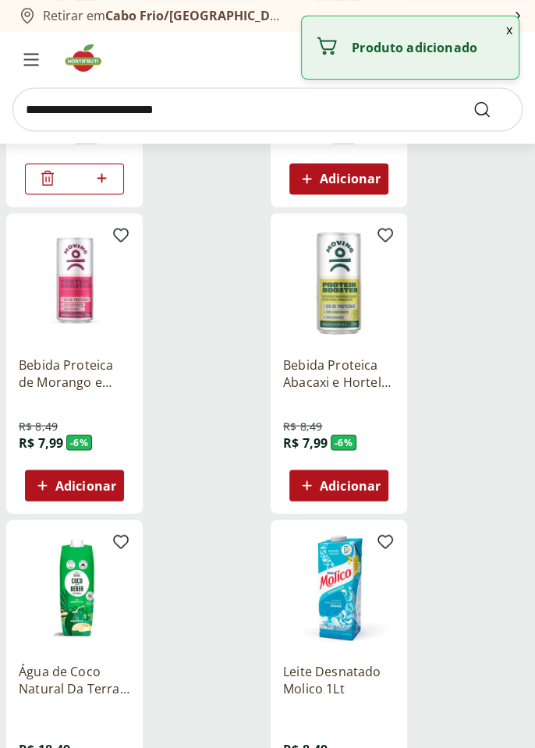
scroll to position [4713, 0]
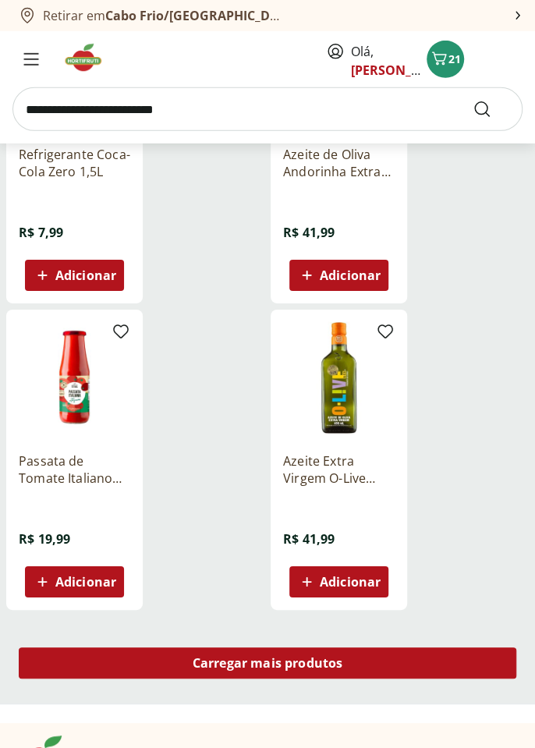
click at [431, 656] on div "Carregar mais produtos" at bounding box center [267, 662] width 497 height 31
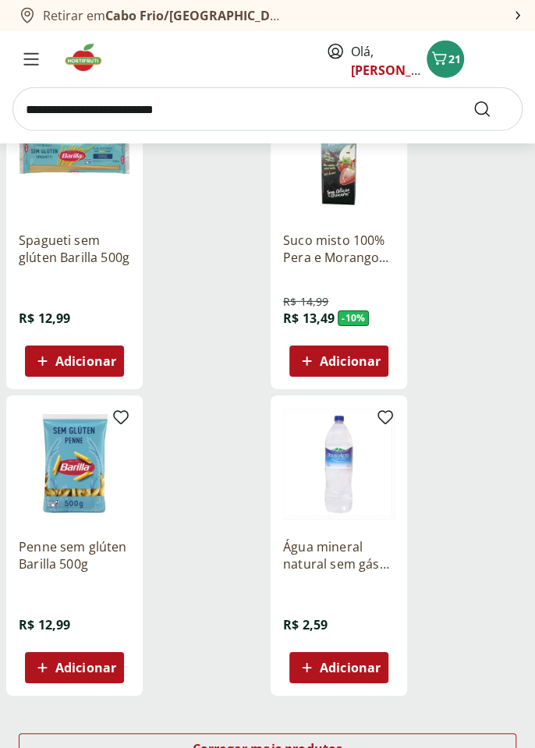
scroll to position [7011, 0]
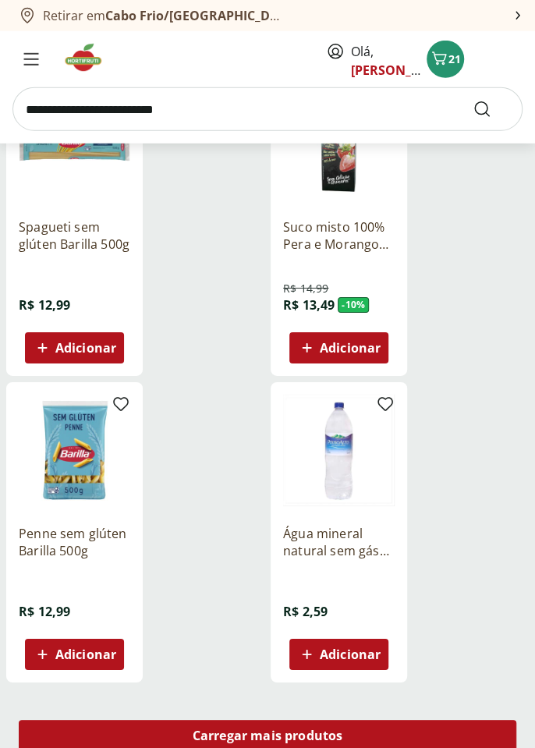
click at [476, 739] on div "Carregar mais produtos" at bounding box center [267, 735] width 497 height 31
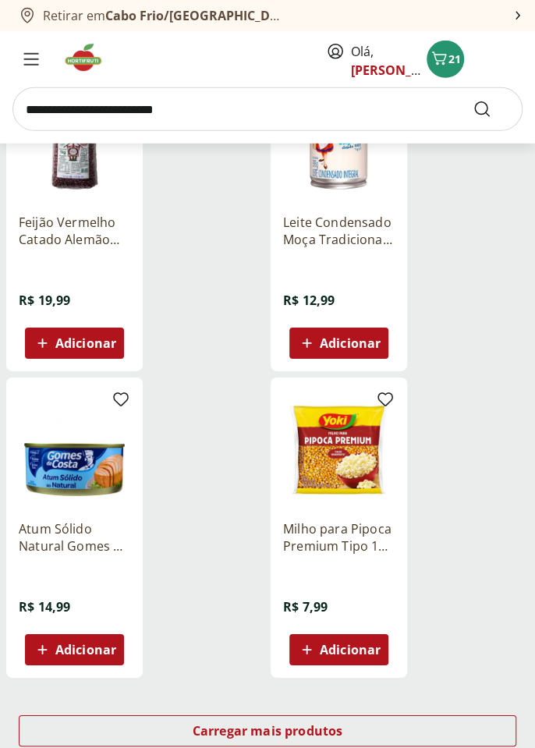
scroll to position [8922, 0]
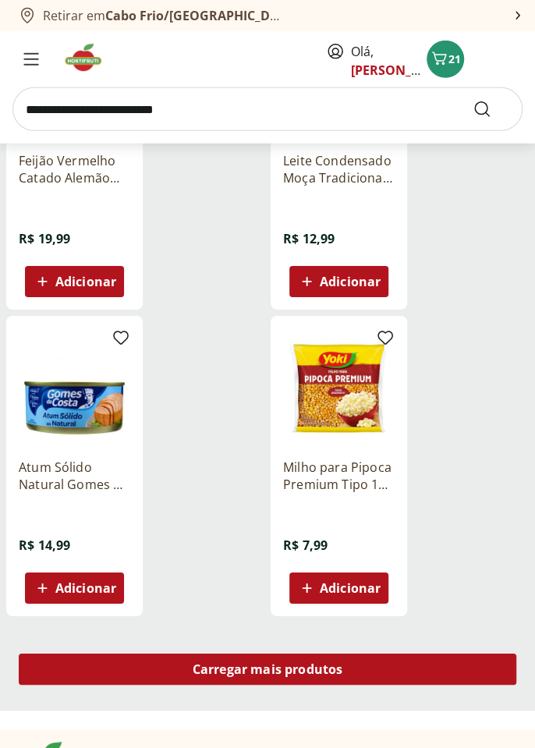
click at [462, 667] on div "Carregar mais produtos" at bounding box center [267, 668] width 497 height 31
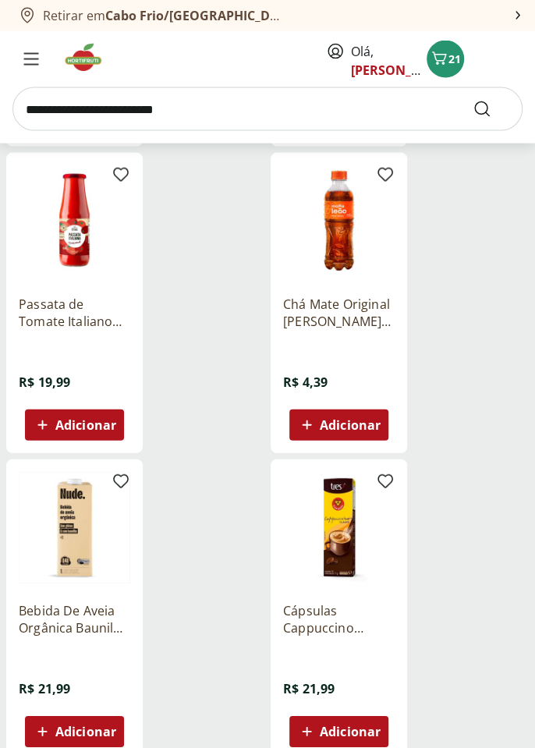
scroll to position [10528, 0]
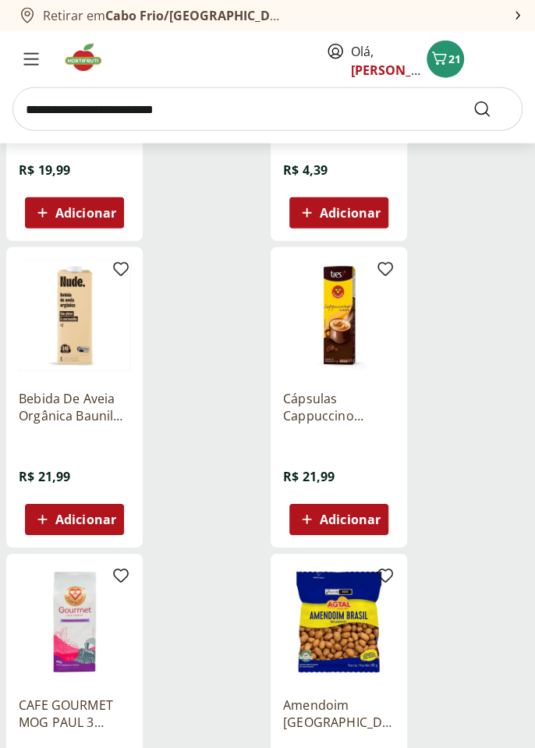
click at [453, 554] on div "Amendoim [GEOGRAPHIC_DATA] Tipo Japonês Agtal 100g R$ 5,79 Adicionar" at bounding box center [400, 704] width 258 height 300
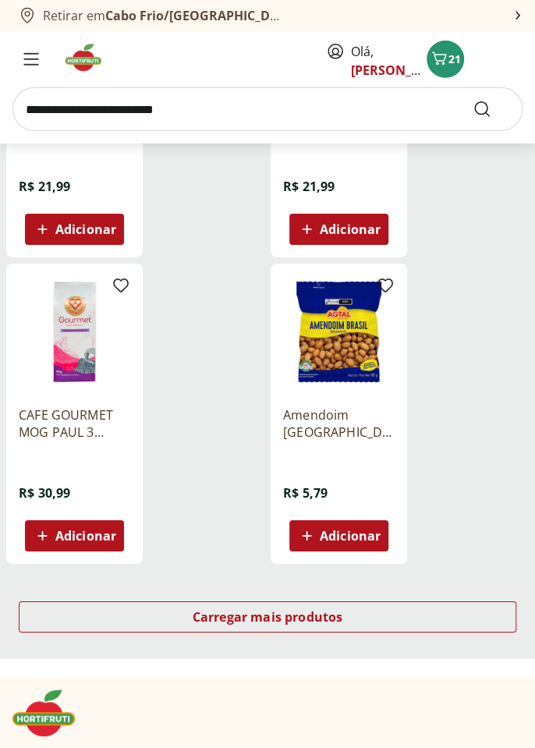
scroll to position [10932, 0]
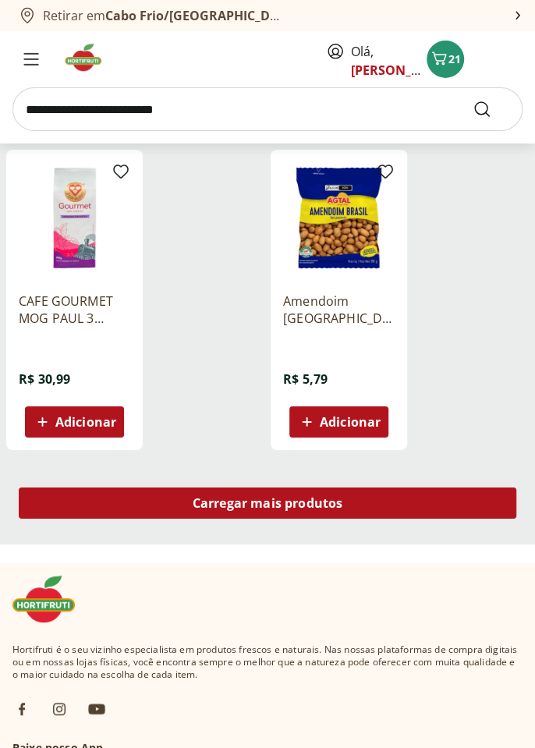
click at [444, 516] on div "Carregar mais produtos" at bounding box center [267, 502] width 497 height 31
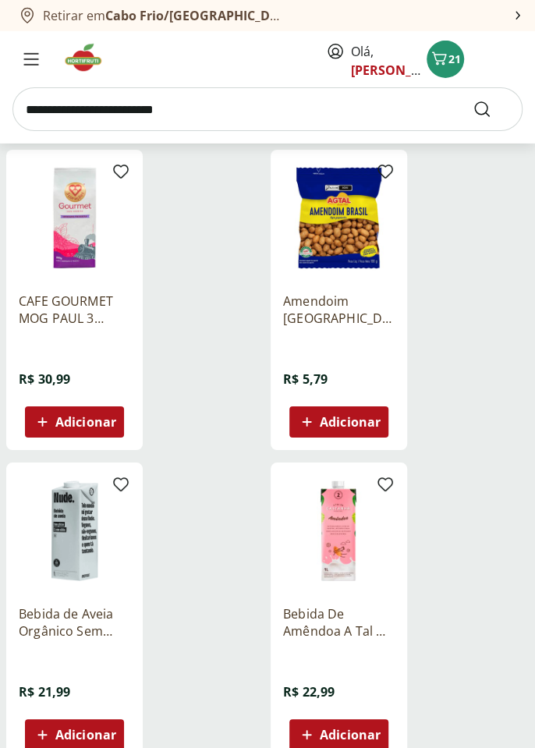
click at [450, 506] on div "Bebida De Amêndoa A Tal Da Castanha 1L R$ 22,99 Adicionar" at bounding box center [400, 612] width 258 height 300
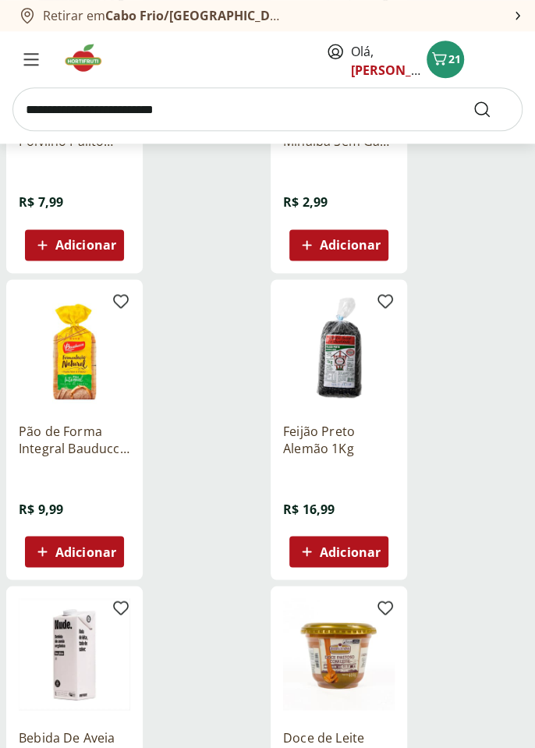
scroll to position [11764, 0]
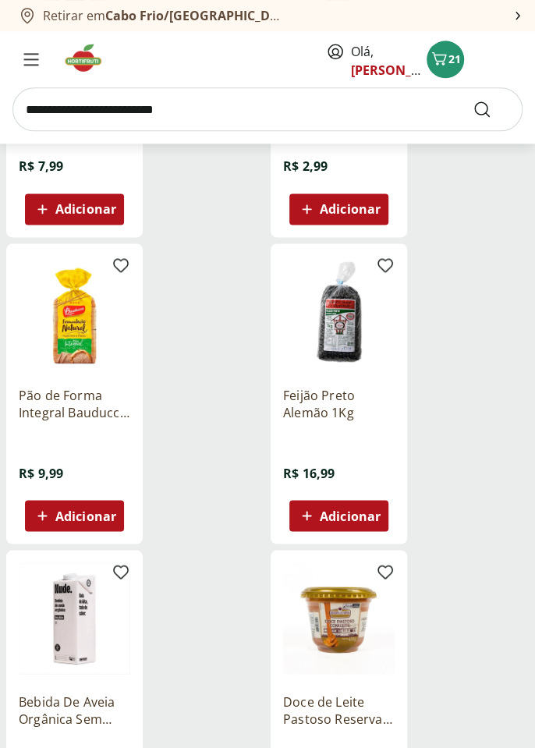
click at [381, 515] on div "Adicionar" at bounding box center [338, 515] width 87 height 28
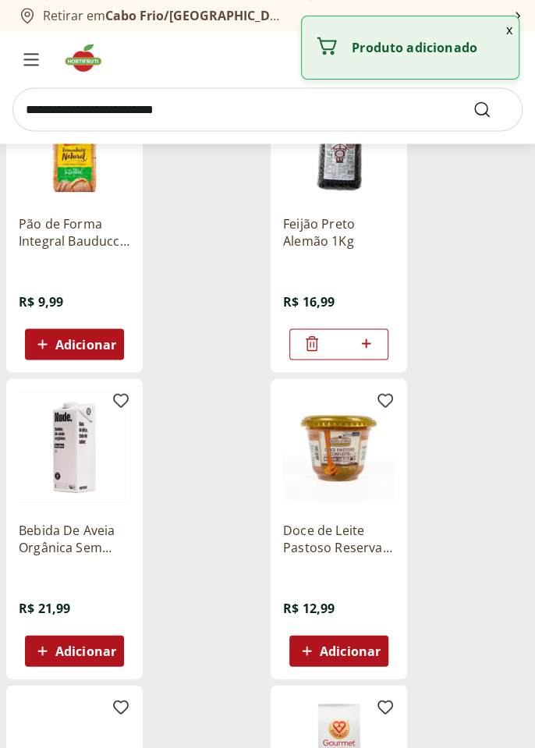
scroll to position [11953, 0]
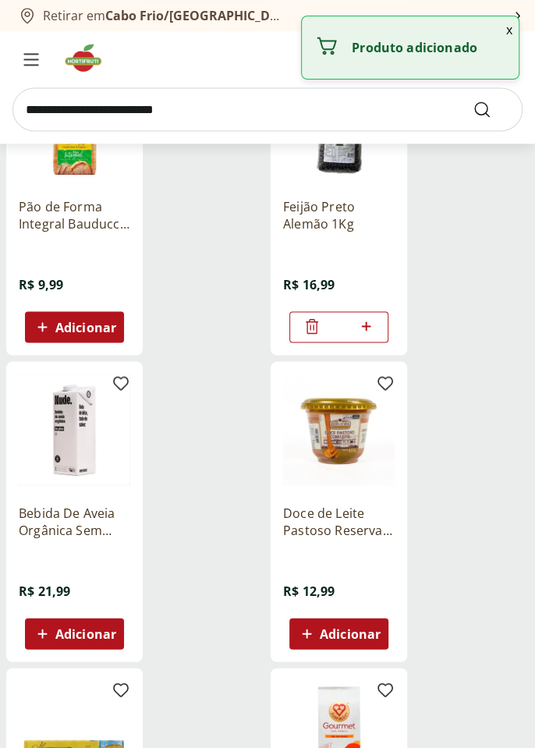
click at [376, 636] on span "Adicionar" at bounding box center [350, 633] width 61 height 12
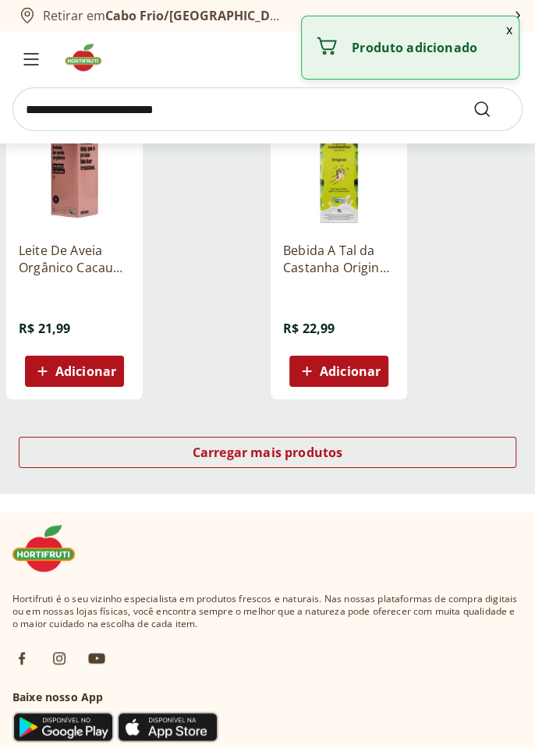
scroll to position [12852, 0]
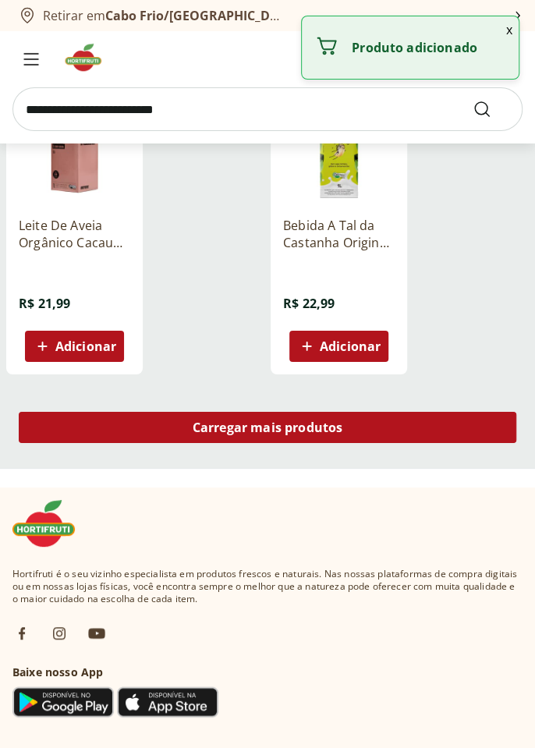
click at [451, 432] on div "Carregar mais produtos" at bounding box center [267, 427] width 497 height 31
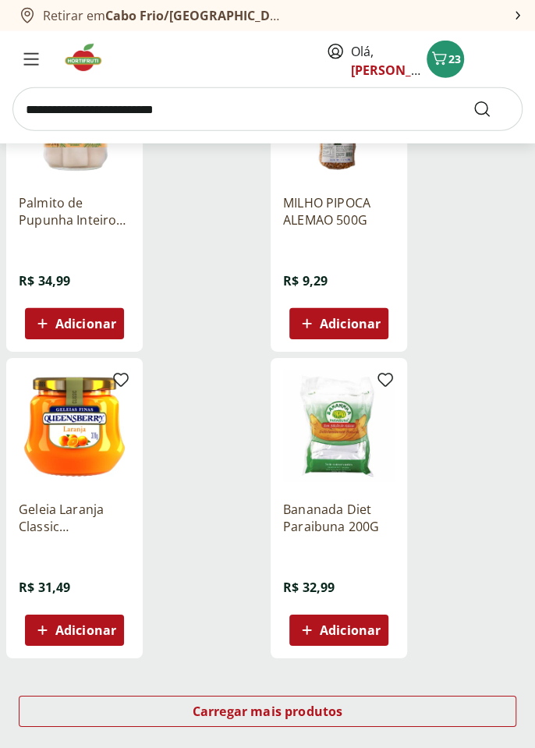
scroll to position [14580, 0]
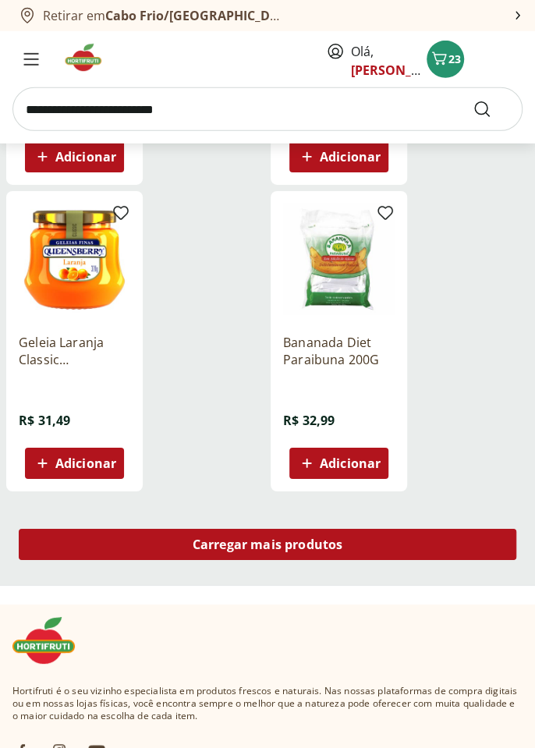
click at [441, 531] on div "Carregar mais produtos" at bounding box center [267, 544] width 497 height 31
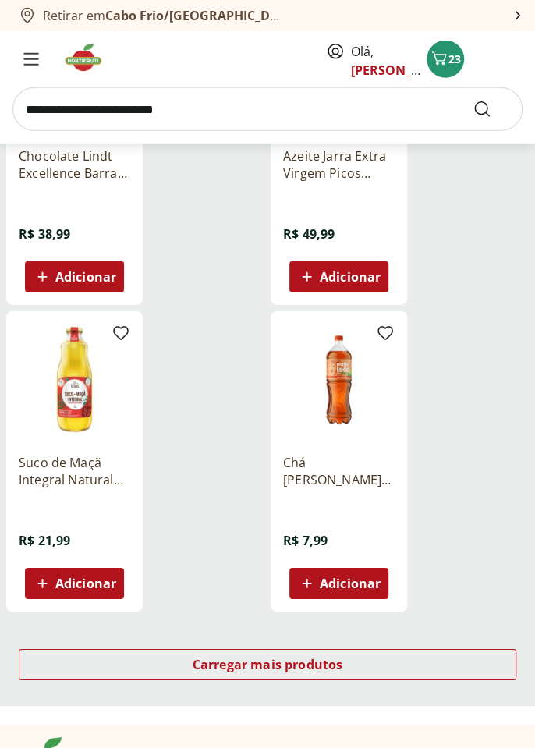
scroll to position [16310, 0]
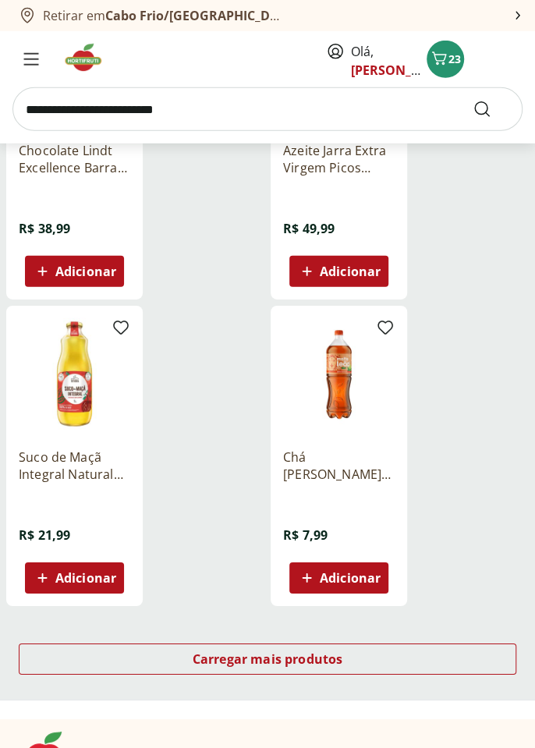
click at [373, 578] on span "Adicionar" at bounding box center [350, 577] width 61 height 12
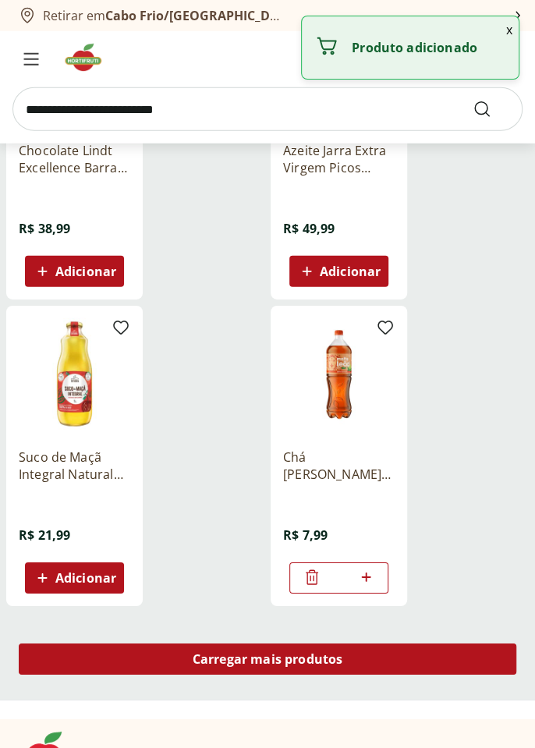
click at [421, 664] on div "Carregar mais produtos" at bounding box center [267, 658] width 497 height 31
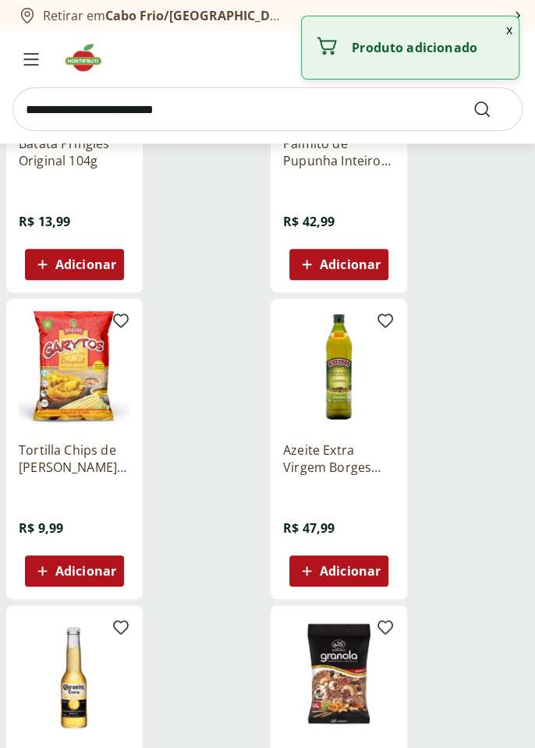
click at [471, 425] on div "Azeite Extra Virgem Borges 500ml R$ 47,99 Adicionar" at bounding box center [400, 449] width 258 height 300
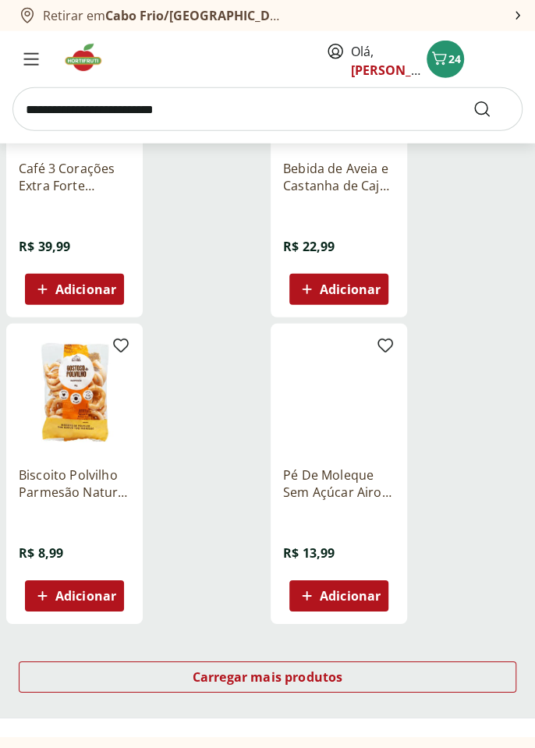
scroll to position [18146, 0]
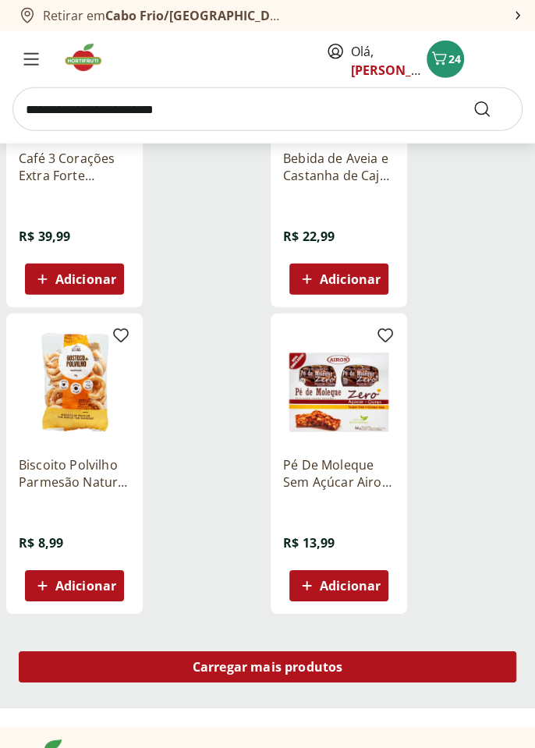
click at [431, 662] on div "Carregar mais produtos" at bounding box center [267, 666] width 497 height 31
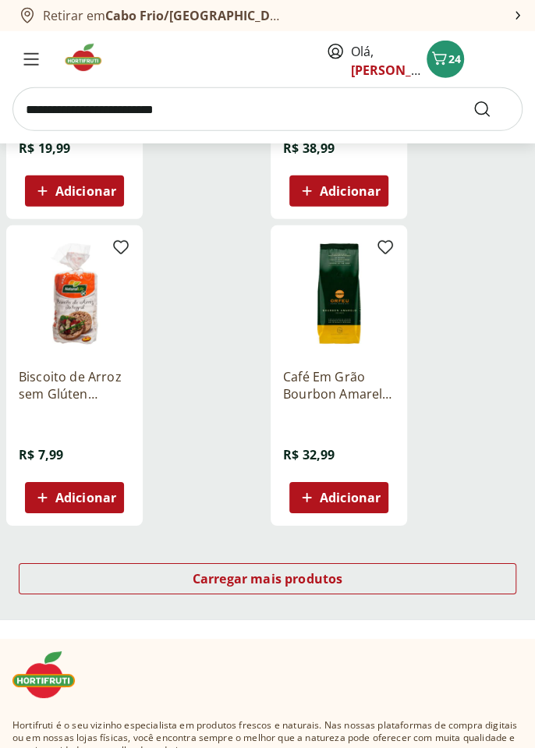
scroll to position [20077, 0]
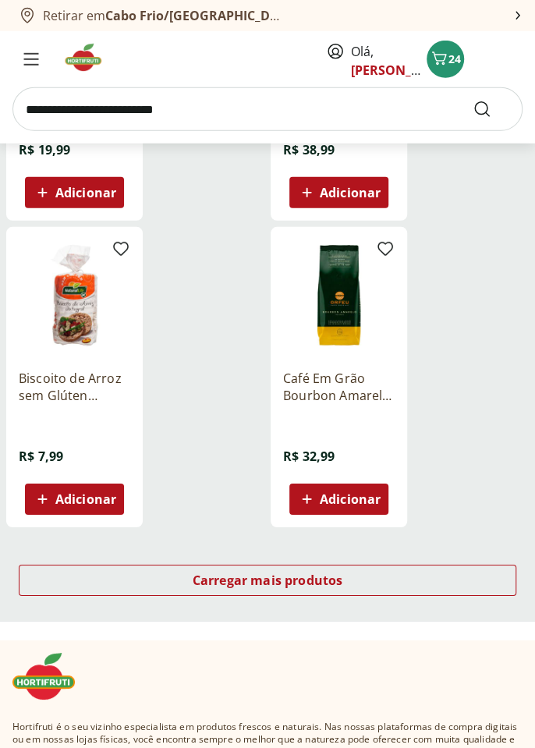
click at [90, 61] on img at bounding box center [88, 57] width 52 height 31
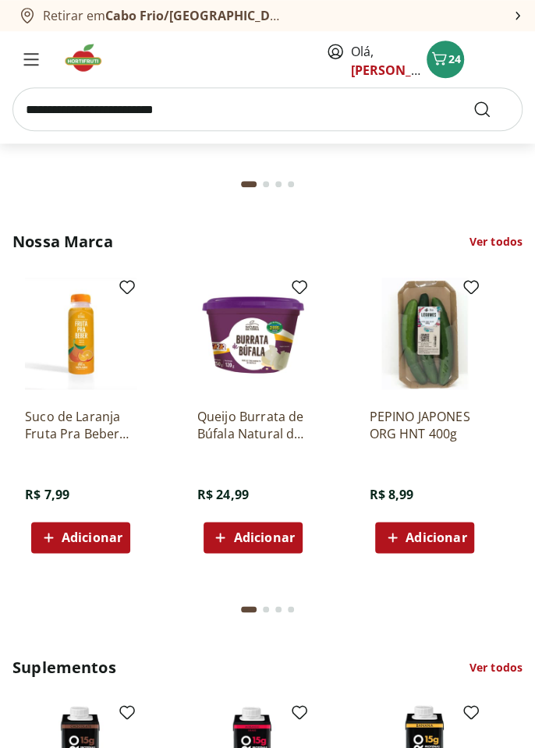
scroll to position [2203, 0]
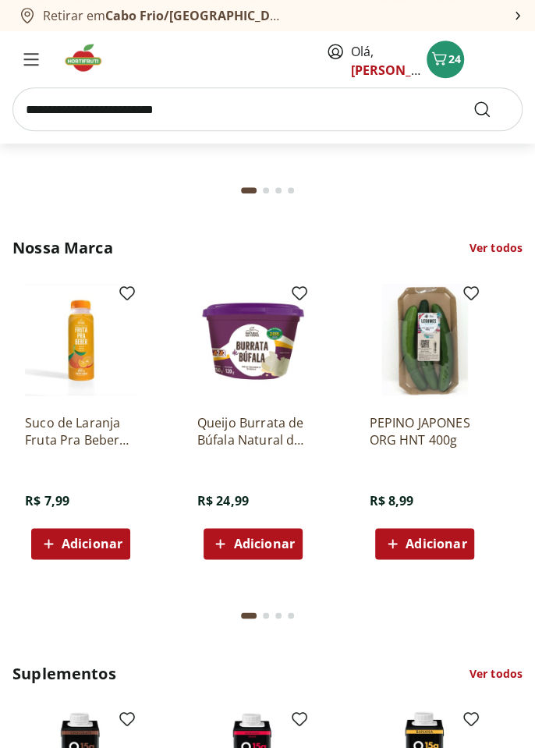
click at [505, 241] on link "Ver todos" at bounding box center [495, 248] width 53 height 16
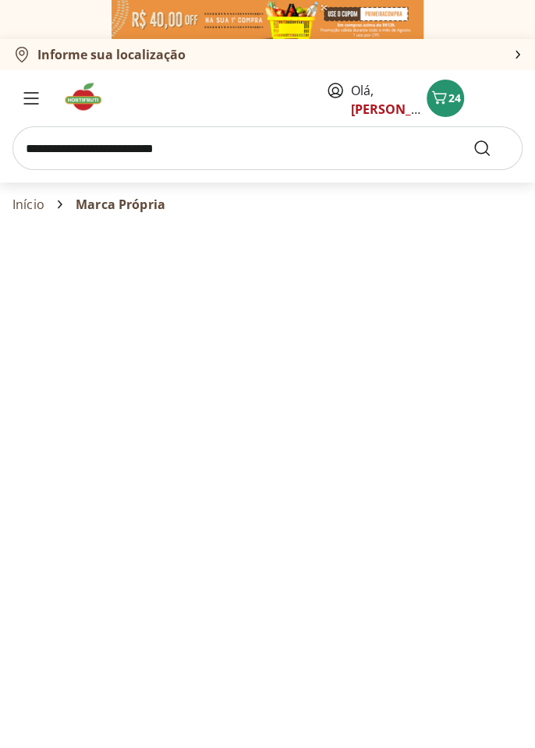
select select "**********"
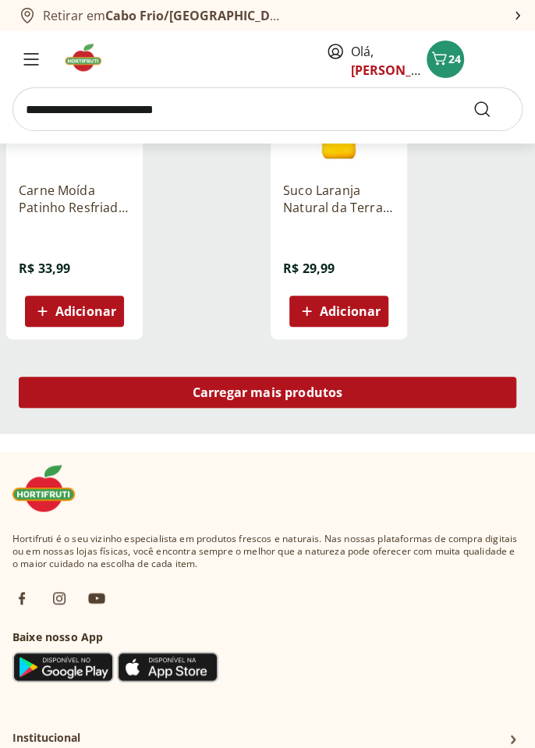
click at [423, 403] on div "Carregar mais produtos" at bounding box center [267, 392] width 497 height 31
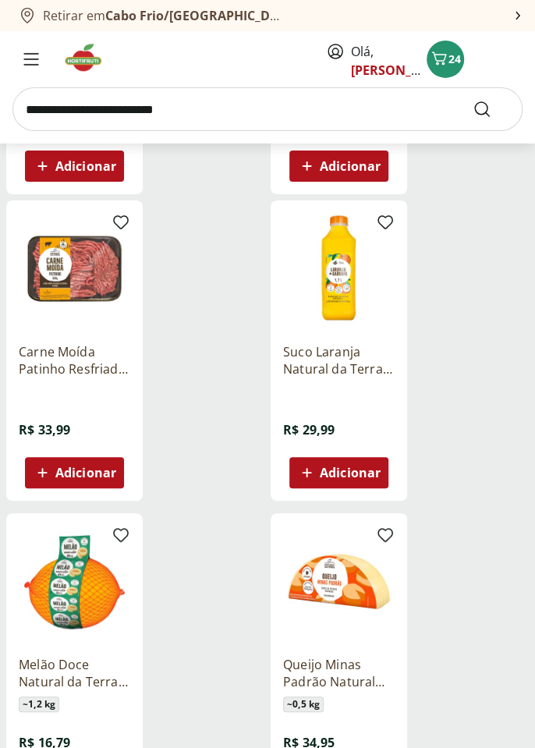
scroll to position [1658, 0]
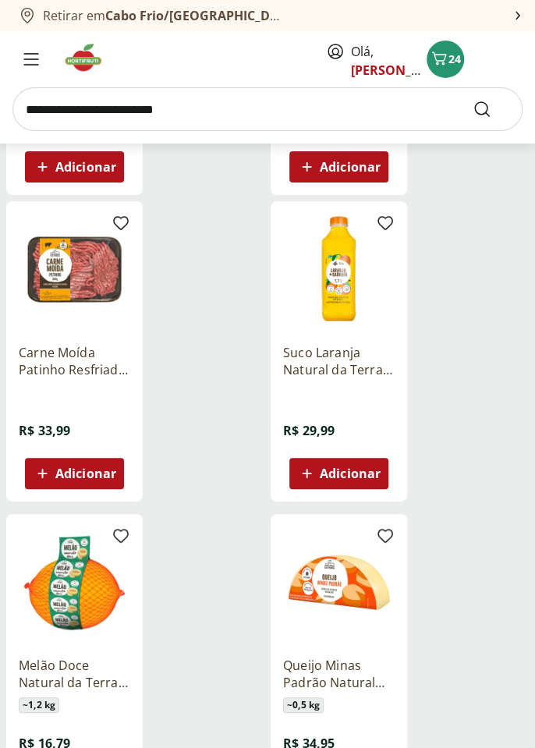
click at [97, 477] on span "Adicionar" at bounding box center [85, 473] width 61 height 12
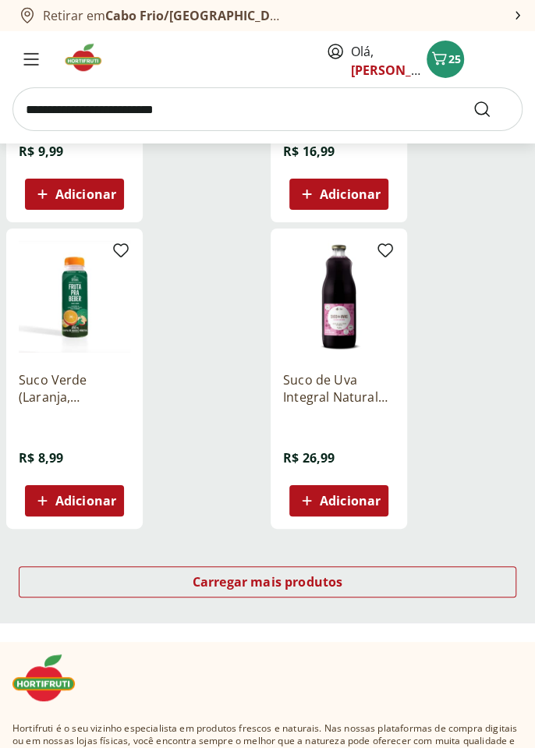
scroll to position [3475, 0]
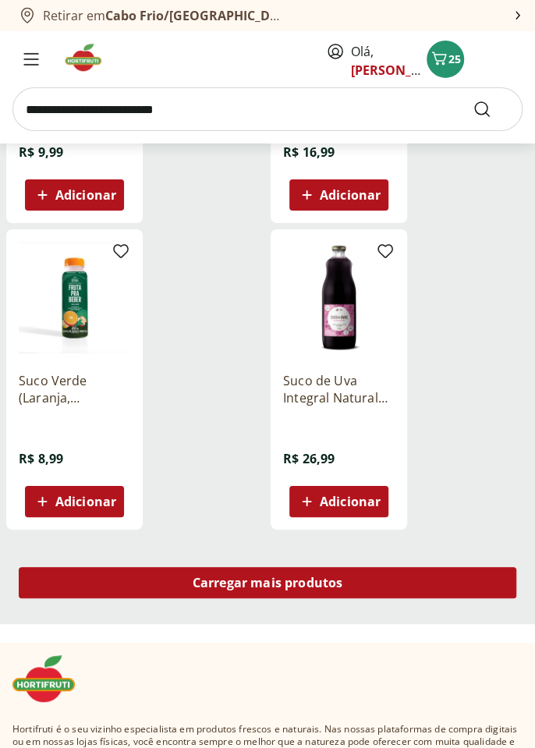
click at [409, 591] on div "Carregar mais produtos" at bounding box center [267, 582] width 497 height 31
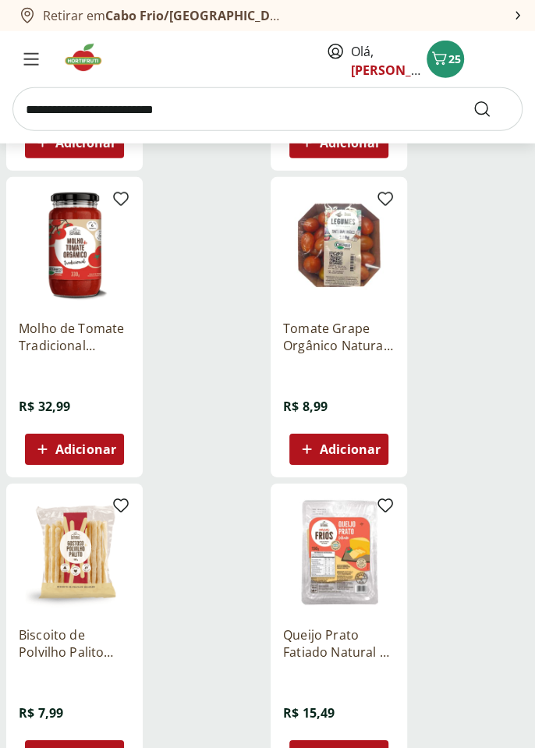
scroll to position [5212, 0]
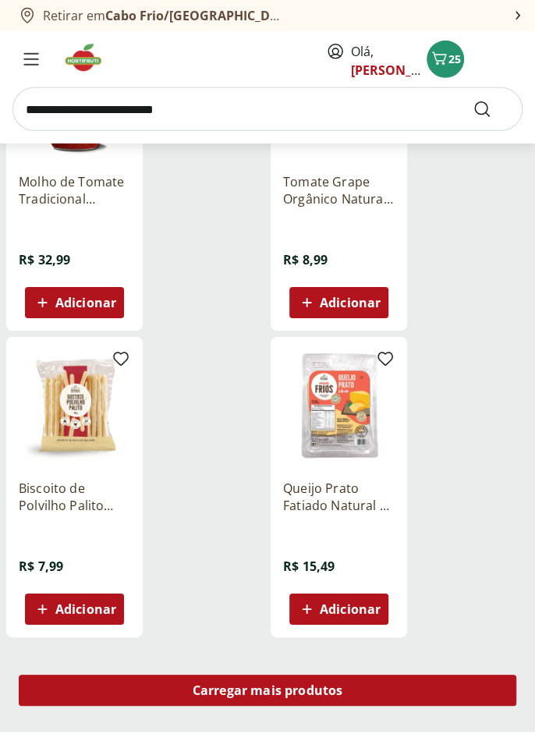
click at [417, 699] on div "Carregar mais produtos" at bounding box center [267, 689] width 497 height 31
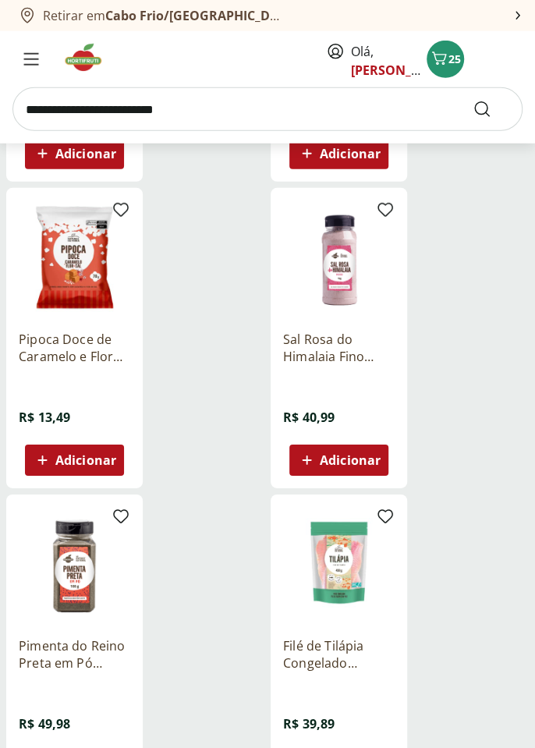
scroll to position [7271, 0]
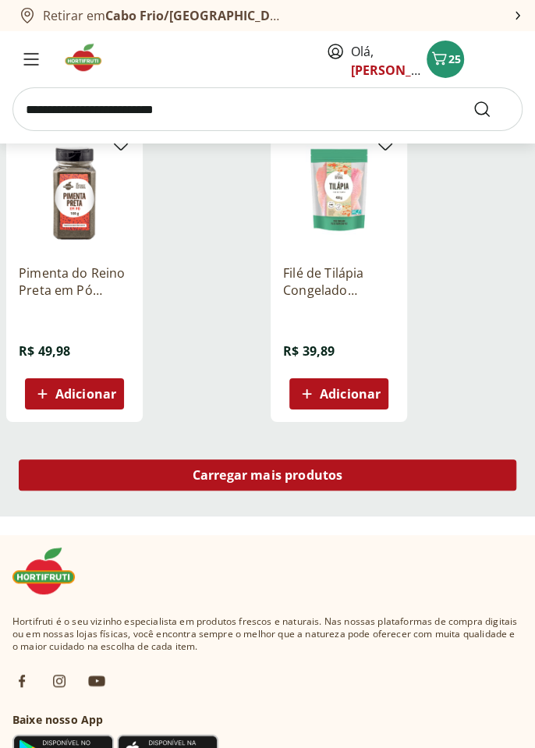
click at [447, 469] on div "Carregar mais produtos" at bounding box center [267, 474] width 497 height 31
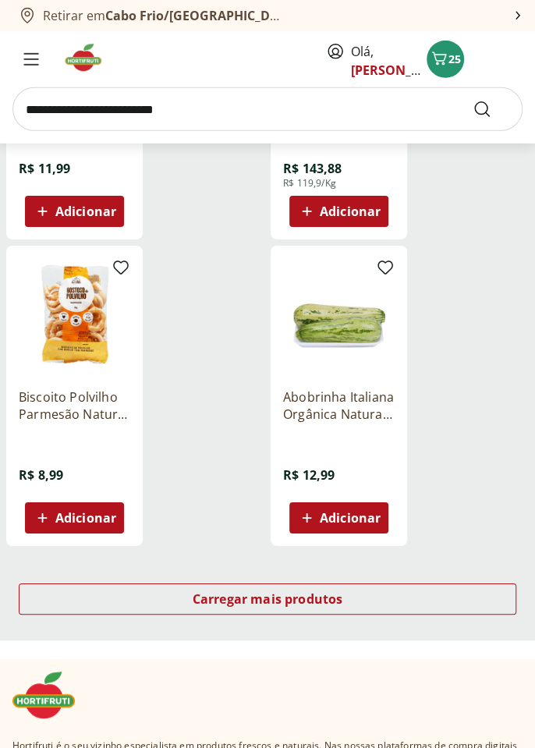
scroll to position [8992, 0]
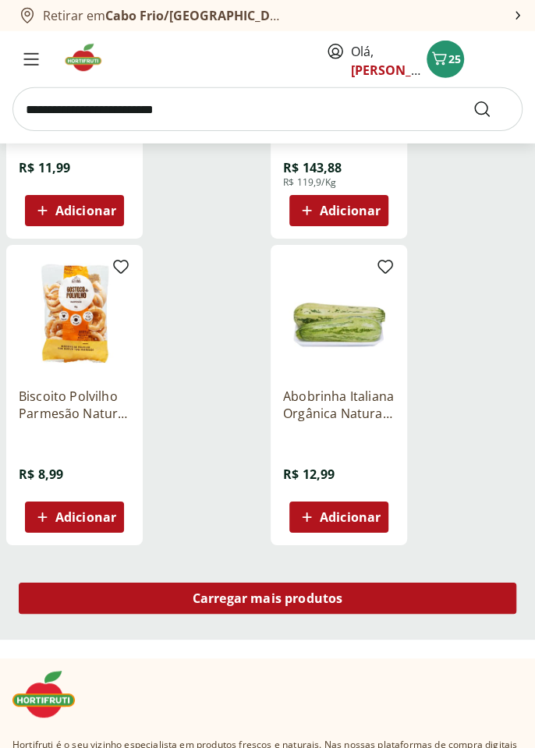
click at [449, 599] on div "Carregar mais produtos" at bounding box center [267, 597] width 497 height 31
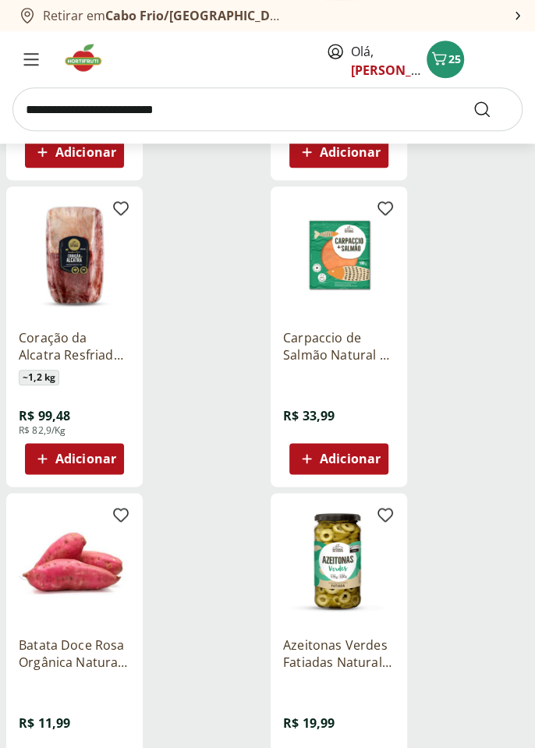
scroll to position [9925, 0]
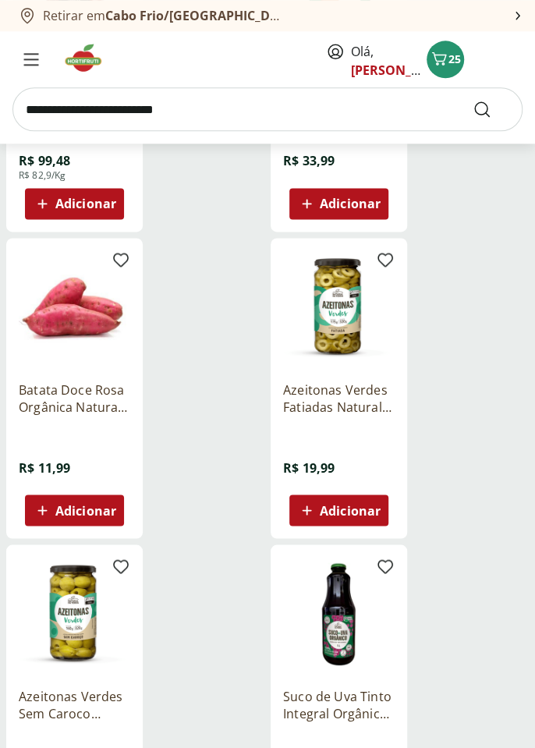
click at [81, 61] on img at bounding box center [88, 57] width 52 height 31
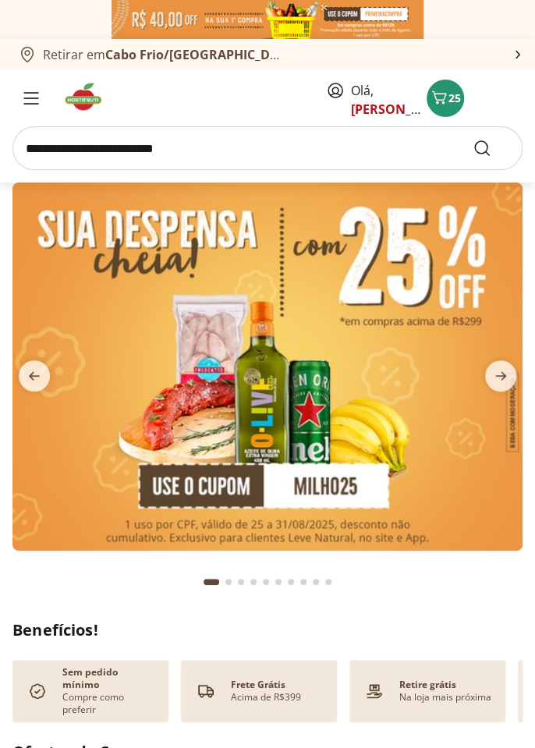
click at [505, 385] on span "next" at bounding box center [500, 375] width 31 height 31
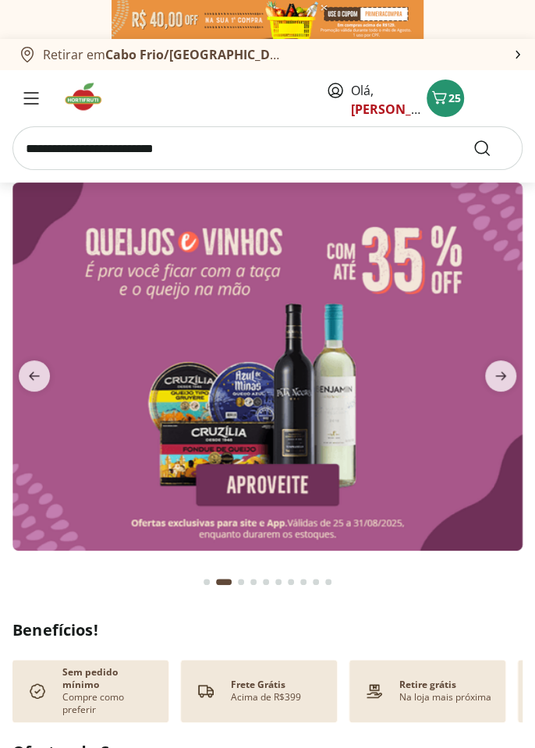
click at [504, 386] on span "next" at bounding box center [500, 375] width 31 height 31
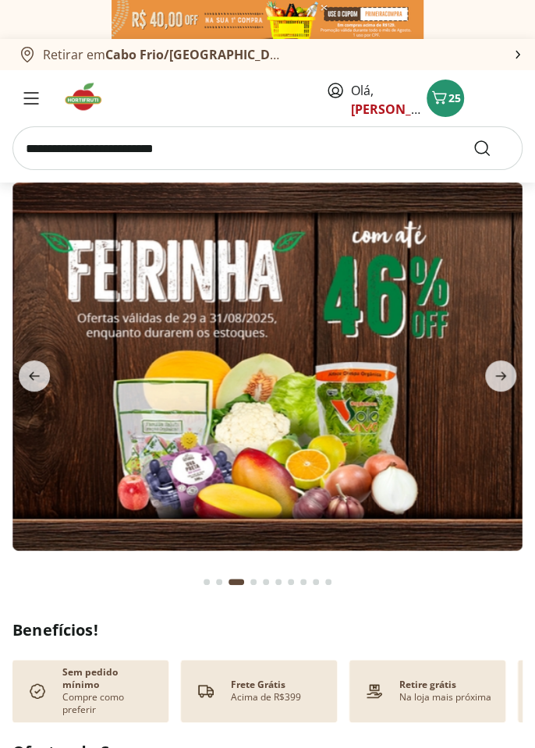
click at [498, 384] on icon "next" at bounding box center [500, 375] width 19 height 19
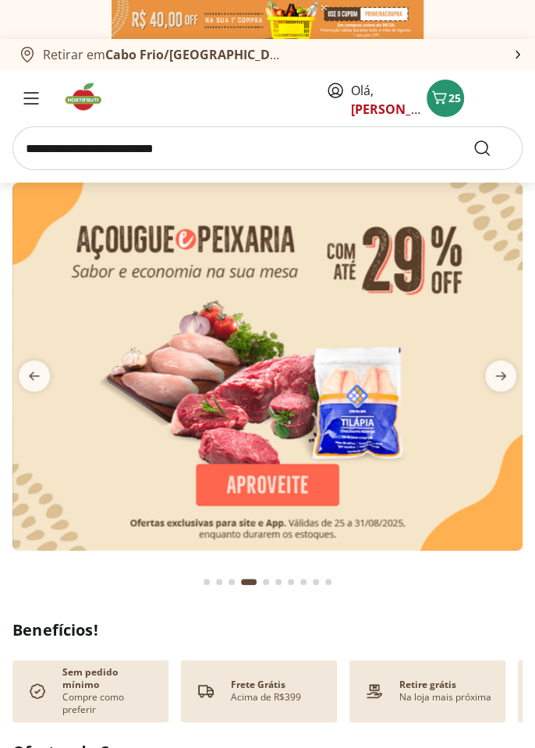
click at [500, 385] on span "next" at bounding box center [500, 375] width 31 height 31
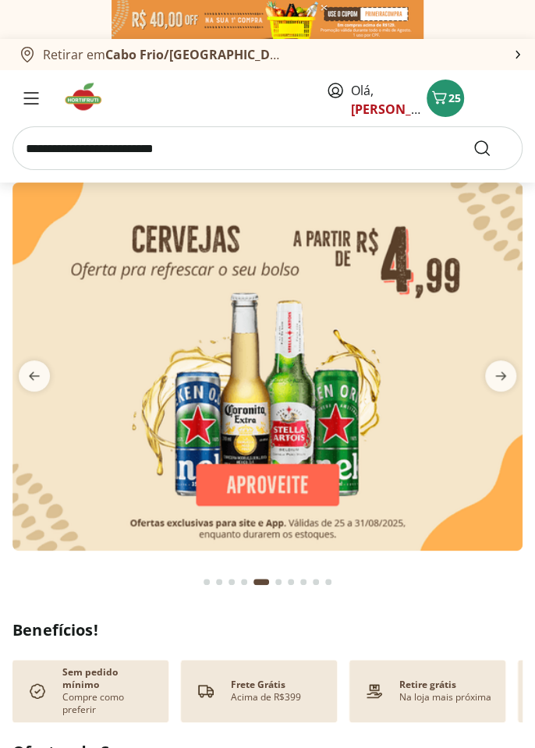
click at [509, 384] on span "next" at bounding box center [500, 375] width 31 height 31
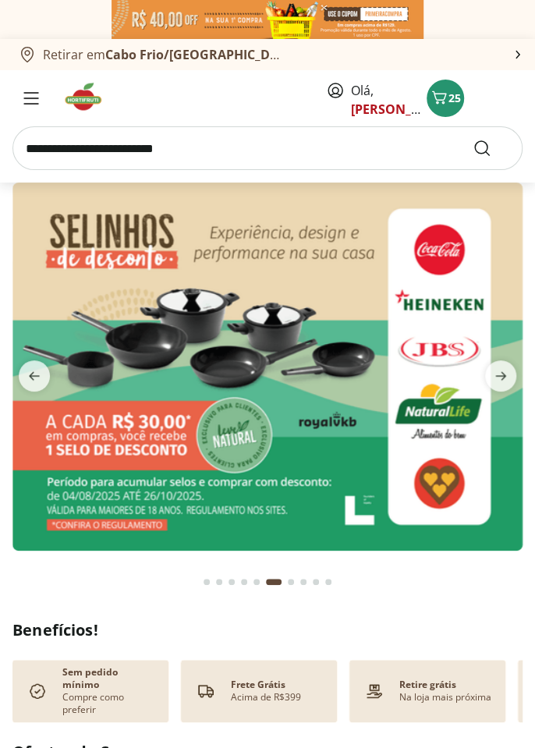
click at [509, 385] on span "next" at bounding box center [500, 375] width 31 height 31
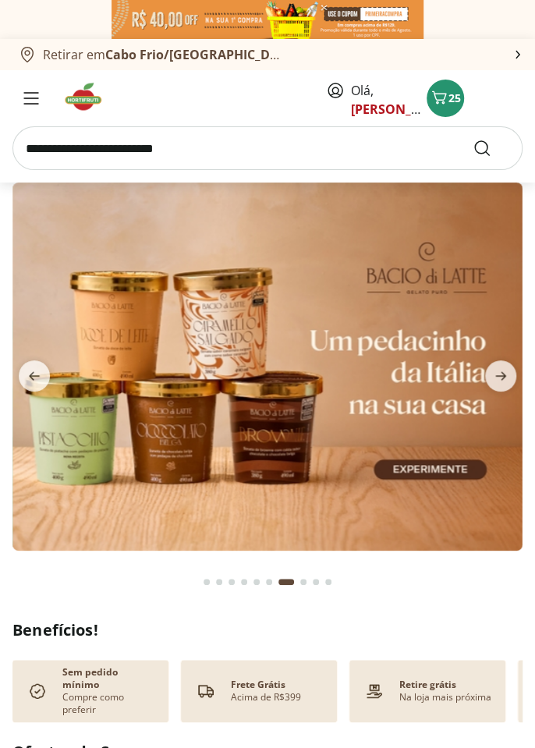
click at [500, 384] on icon "next" at bounding box center [500, 375] width 19 height 19
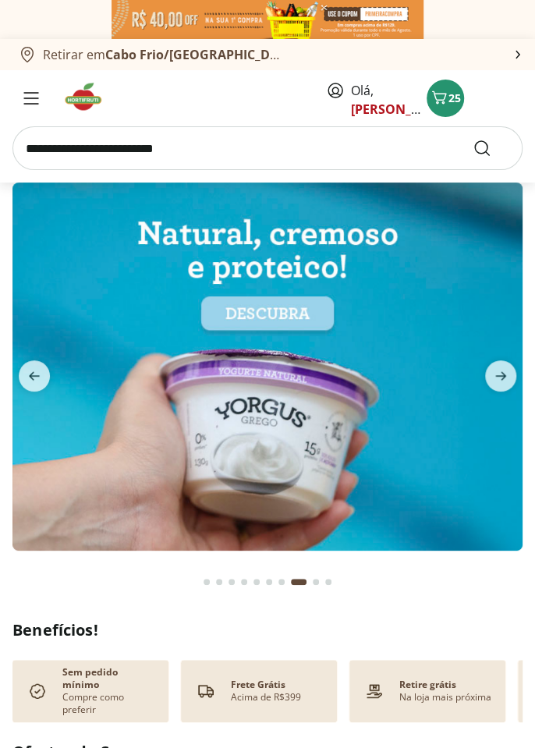
type input "*"
click at [504, 381] on icon "next" at bounding box center [500, 375] width 19 height 19
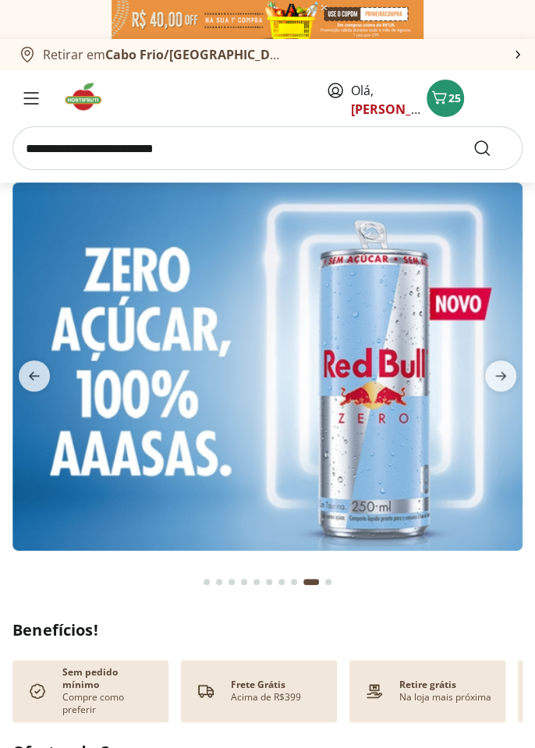
click at [37, 381] on icon "previous" at bounding box center [34, 375] width 19 height 19
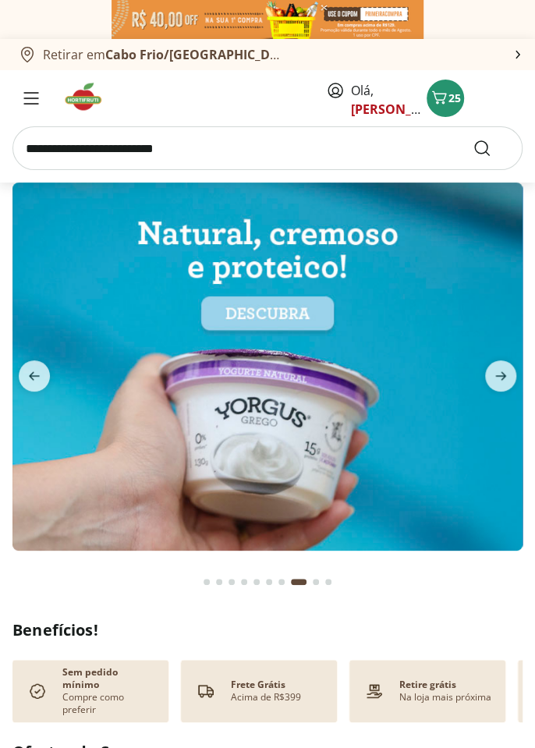
click at [29, 379] on icon "previous" at bounding box center [34, 375] width 19 height 19
click at [22, 379] on span "previous" at bounding box center [34, 375] width 31 height 31
click at [26, 380] on icon "previous" at bounding box center [34, 375] width 19 height 19
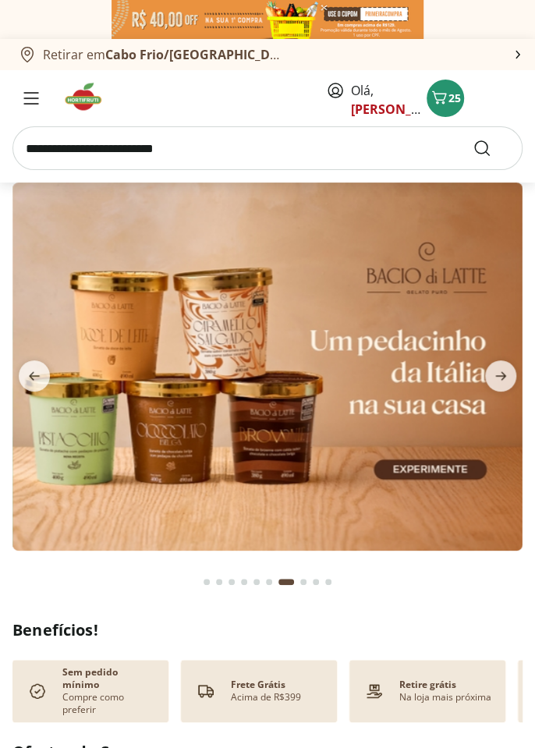
click at [23, 377] on span "previous" at bounding box center [34, 375] width 31 height 31
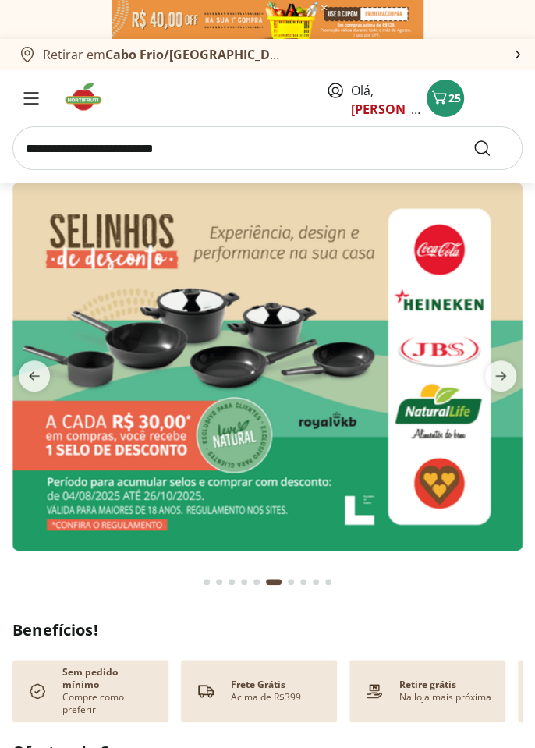
click at [27, 377] on icon "previous" at bounding box center [34, 375] width 19 height 19
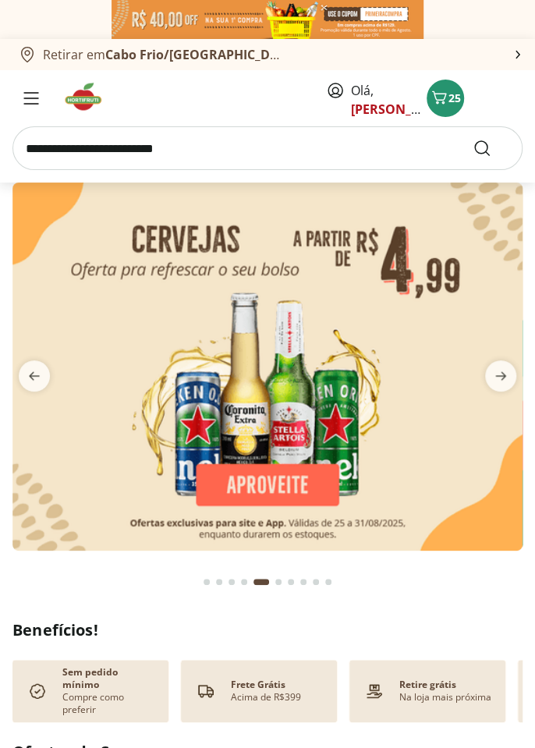
click at [24, 378] on span "previous" at bounding box center [34, 375] width 31 height 31
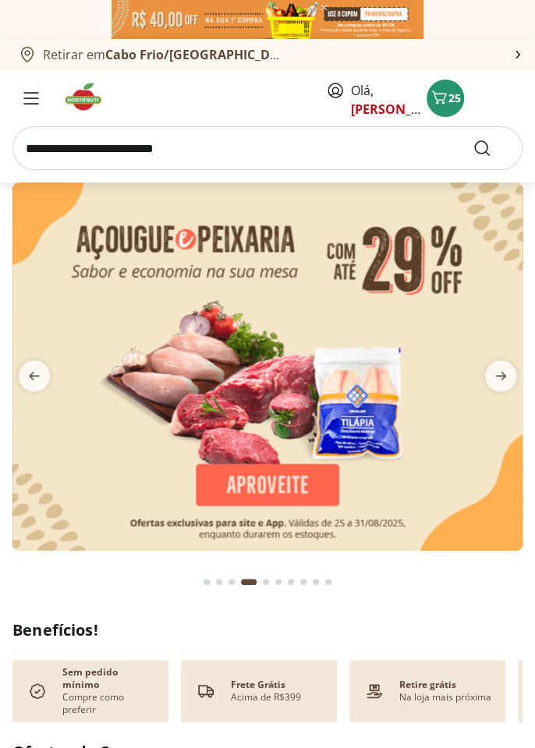
click at [19, 377] on span "previous" at bounding box center [34, 375] width 31 height 31
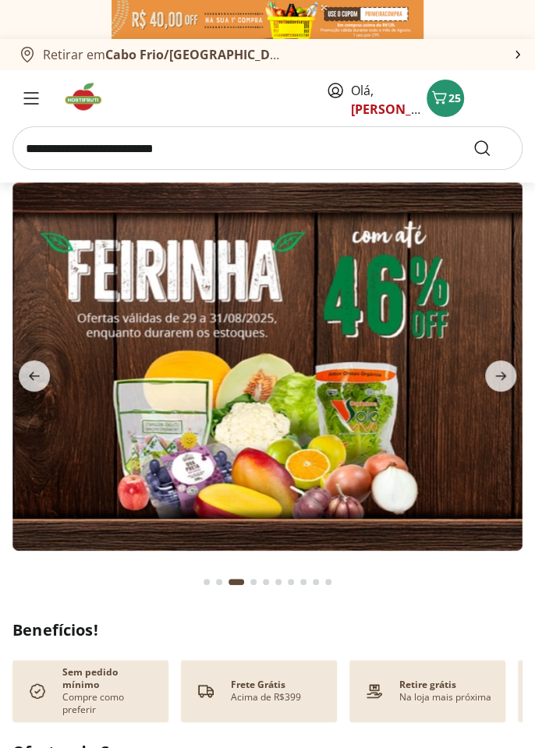
click at [28, 380] on icon "previous" at bounding box center [34, 375] width 19 height 19
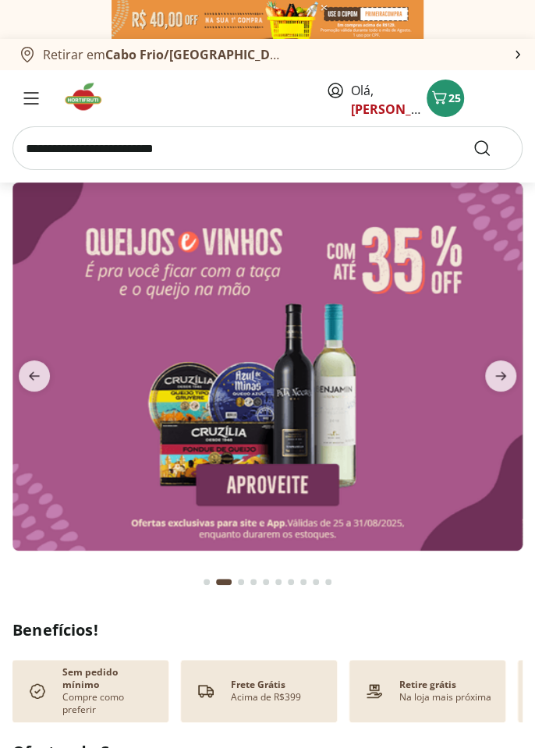
click at [306, 425] on img at bounding box center [267, 366] width 510 height 368
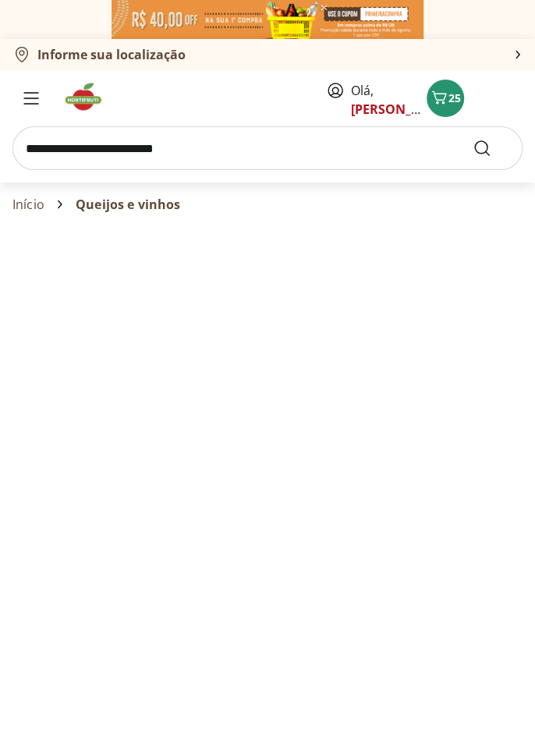
select select "**********"
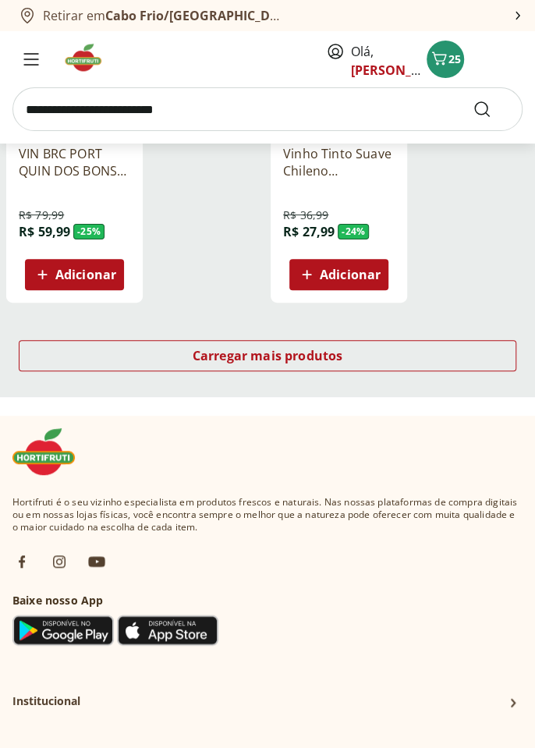
scroll to position [1846, 0]
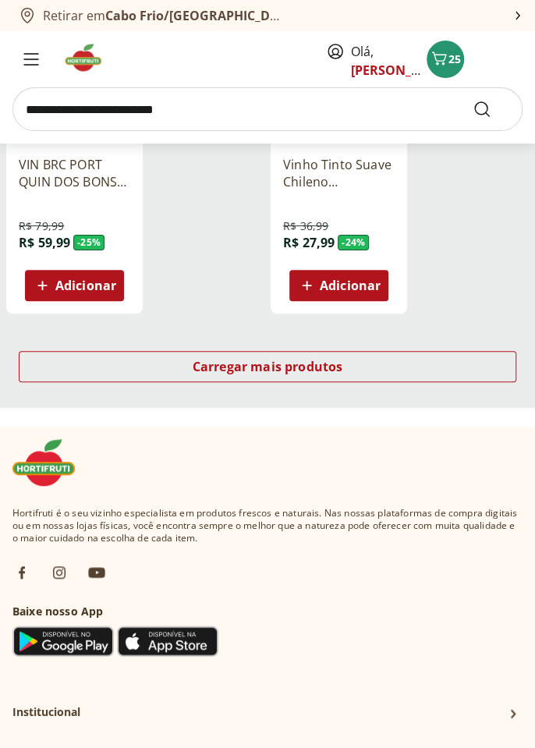
click at [417, 409] on div "Retirar em [GEOGRAPHIC_DATA]/RJ Olá, Mariana 25 Retirar em [GEOGRAPHIC_DATA]/RJ…" at bounding box center [267, 100] width 535 height 3892
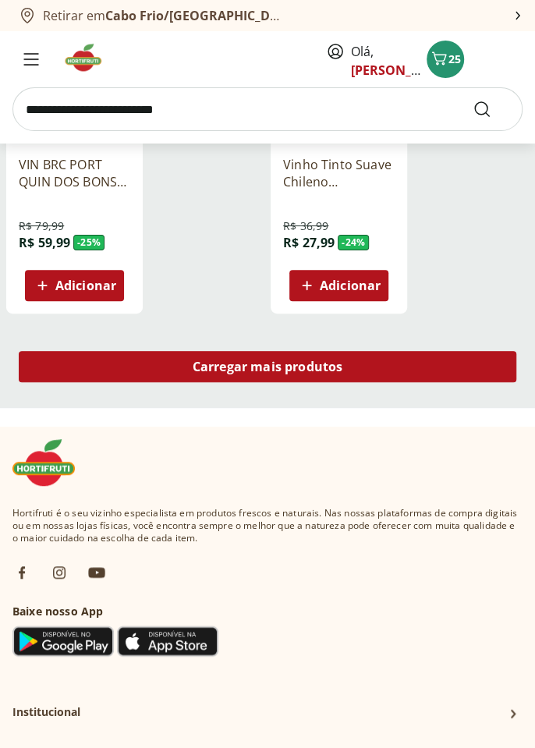
click at [440, 357] on div "Carregar mais produtos" at bounding box center [267, 366] width 497 height 31
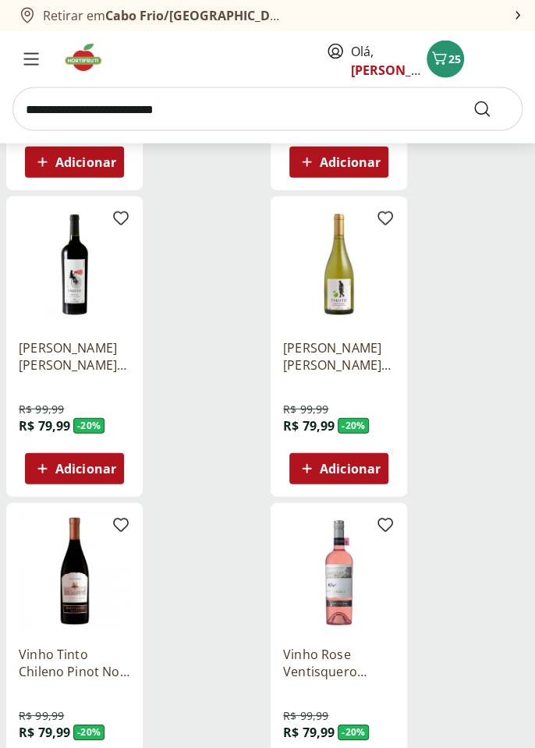
scroll to position [3267, 0]
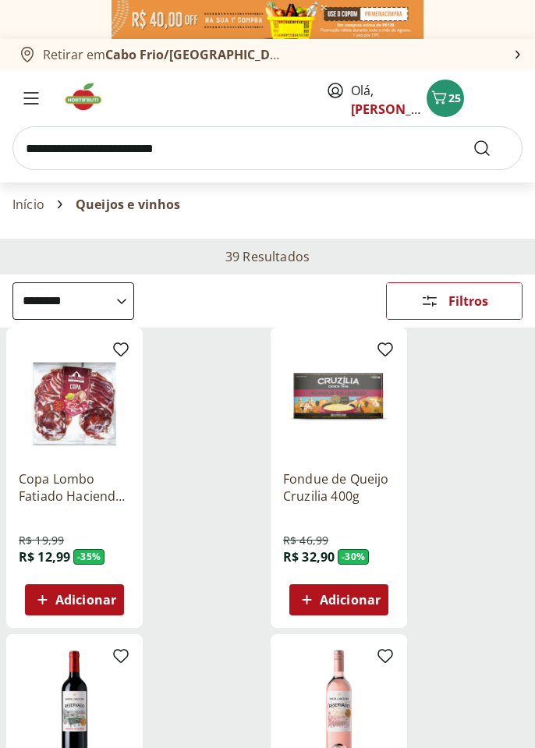
select select "**********"
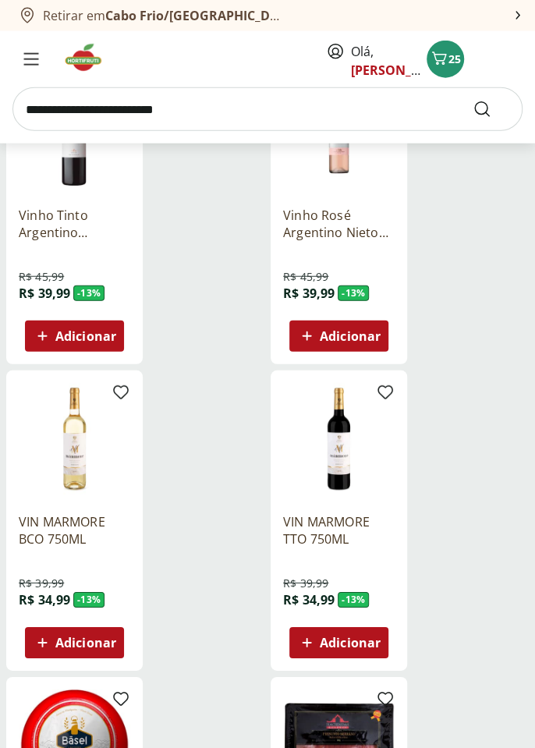
scroll to position [5292, 0]
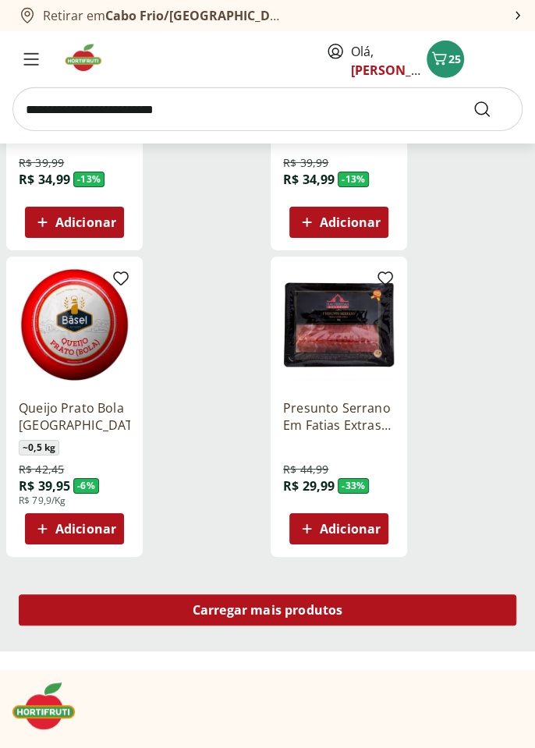
click at [427, 606] on div "Carregar mais produtos" at bounding box center [267, 609] width 497 height 31
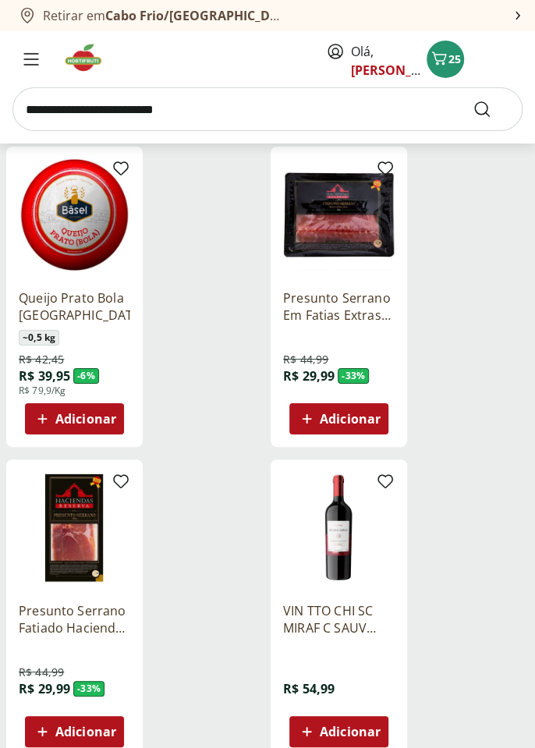
scroll to position [5662, 0]
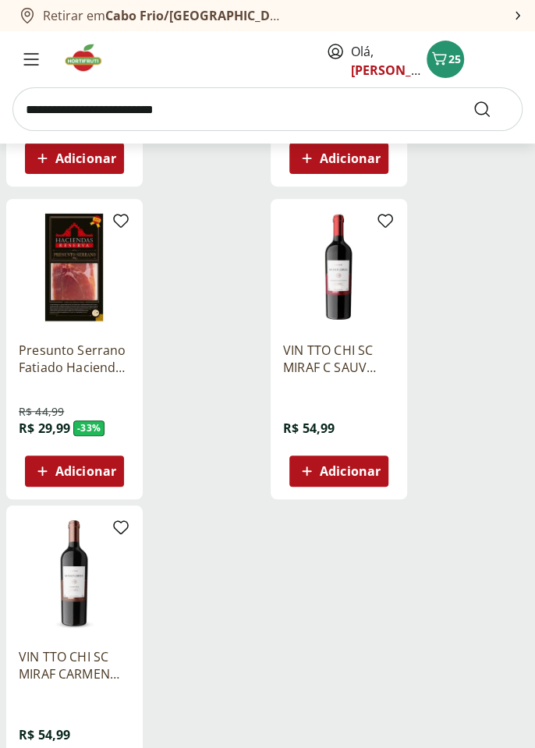
click at [447, 64] on icon "Carrinho" at bounding box center [439, 58] width 19 height 19
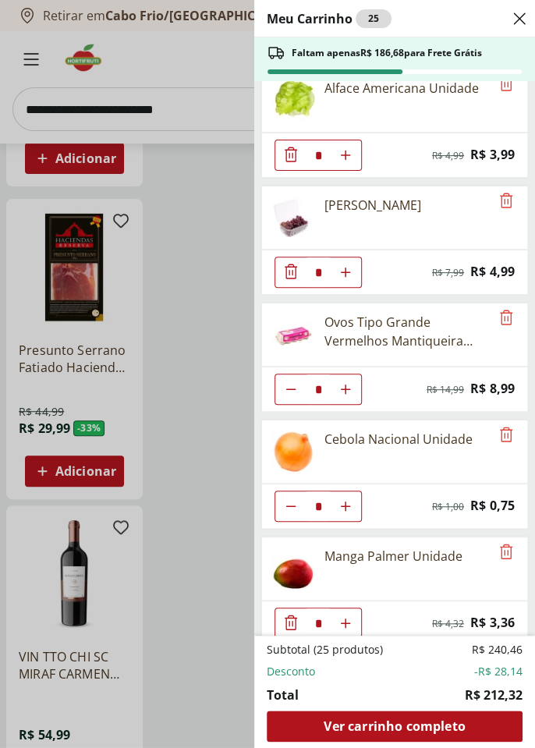
scroll to position [19, 0]
click at [345, 161] on use "Aumentar Quantidade" at bounding box center [345, 155] width 12 height 12
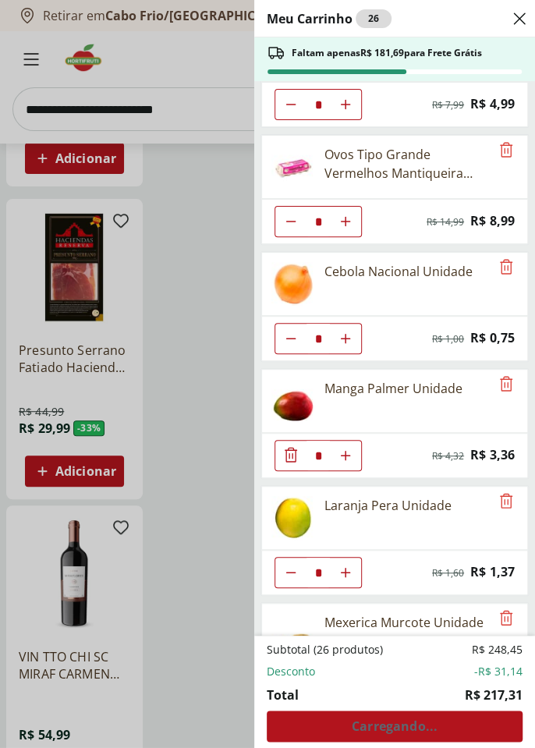
scroll to position [186, 0]
type input "*"
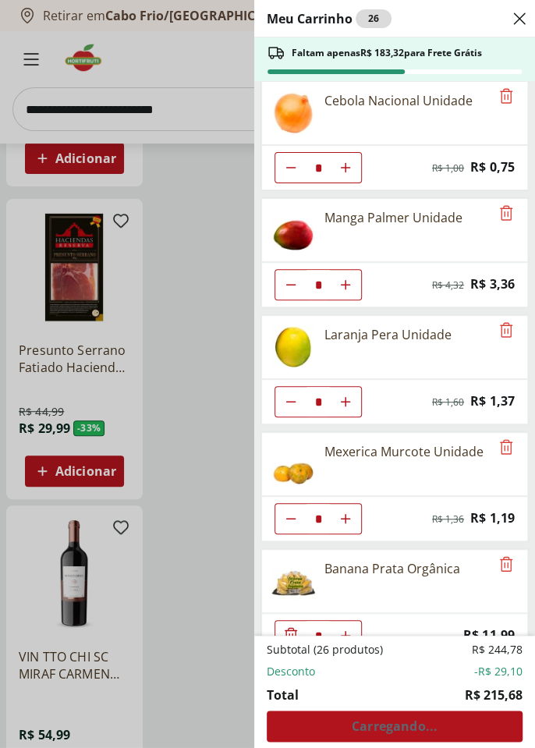
scroll to position [354, 0]
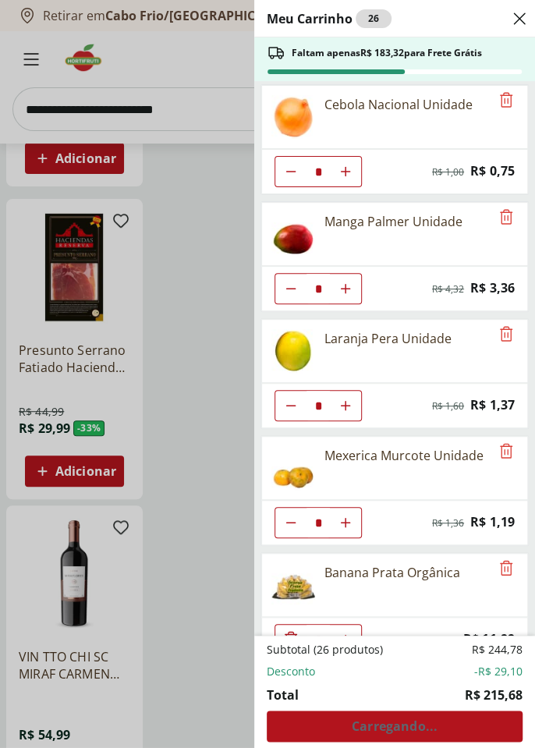
type input "*"
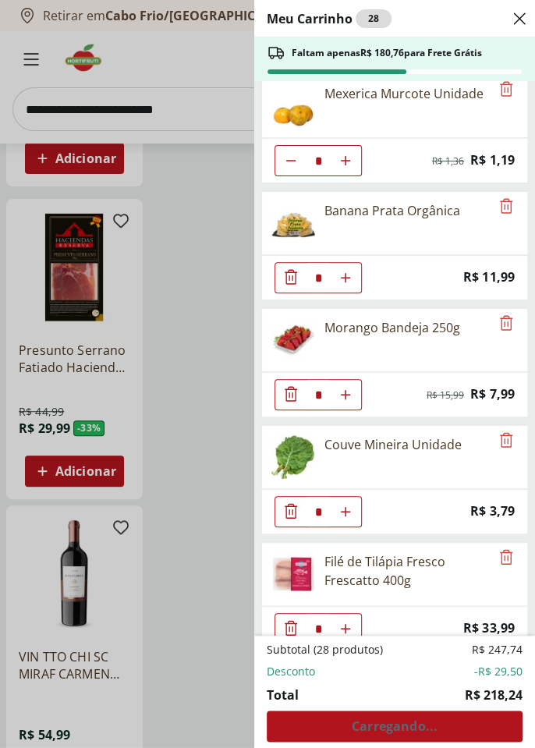
scroll to position [717, 0]
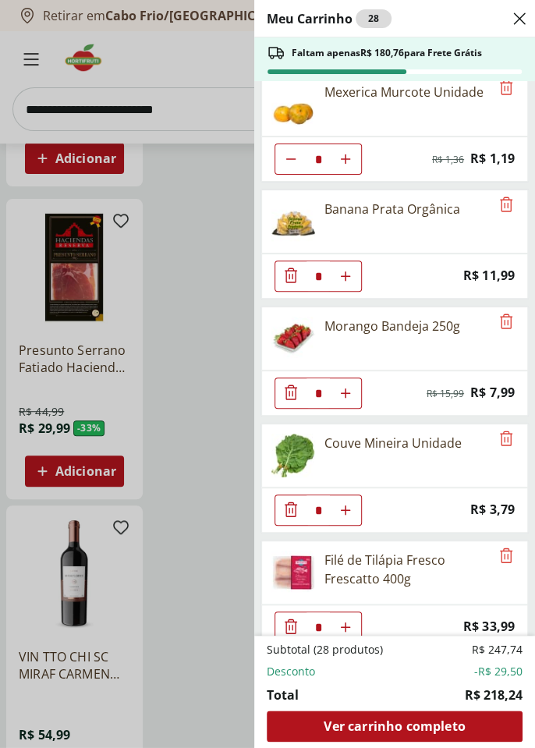
type input "*"
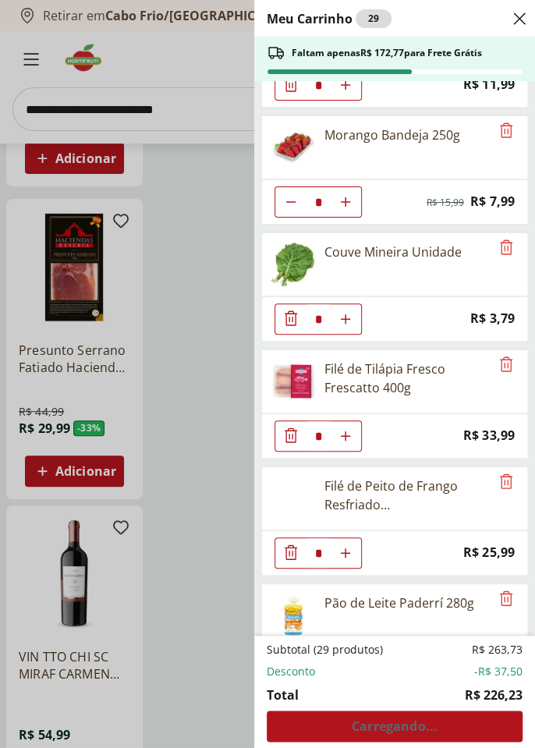
scroll to position [916, 0]
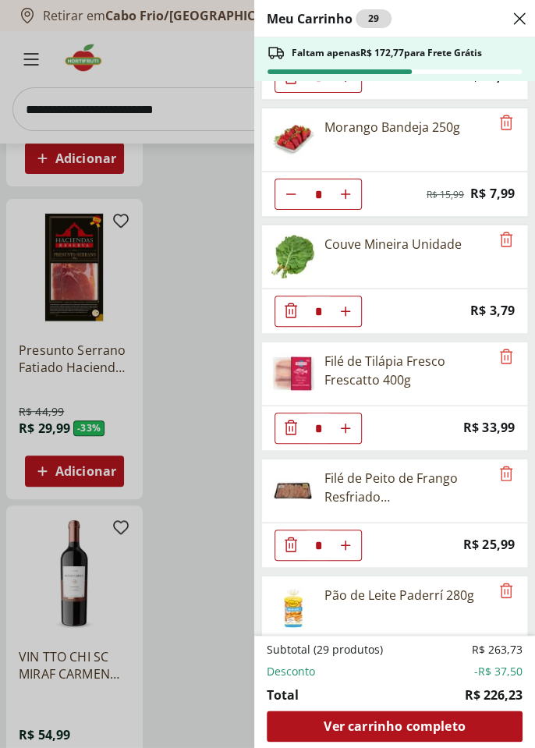
type input "*"
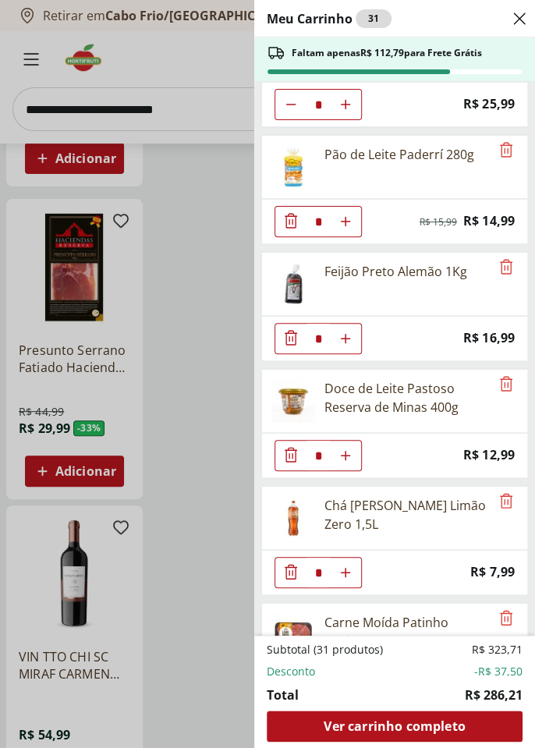
scroll to position [1371, 0]
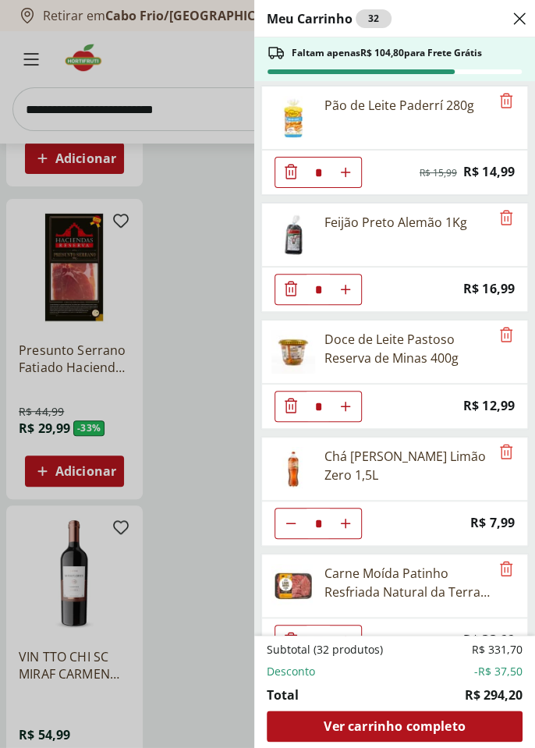
type input "*"
click at [479, 727] on div "Ver carrinho completo" at bounding box center [395, 725] width 256 height 31
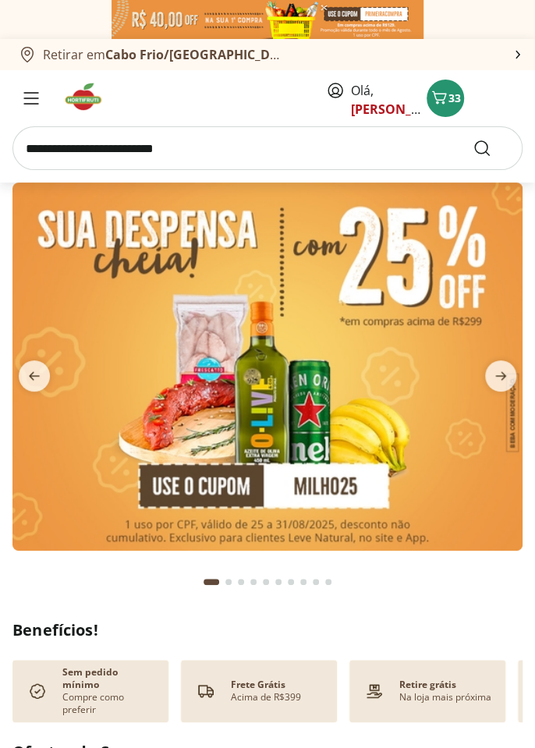
click at [508, 31] on div at bounding box center [267, 19] width 535 height 39
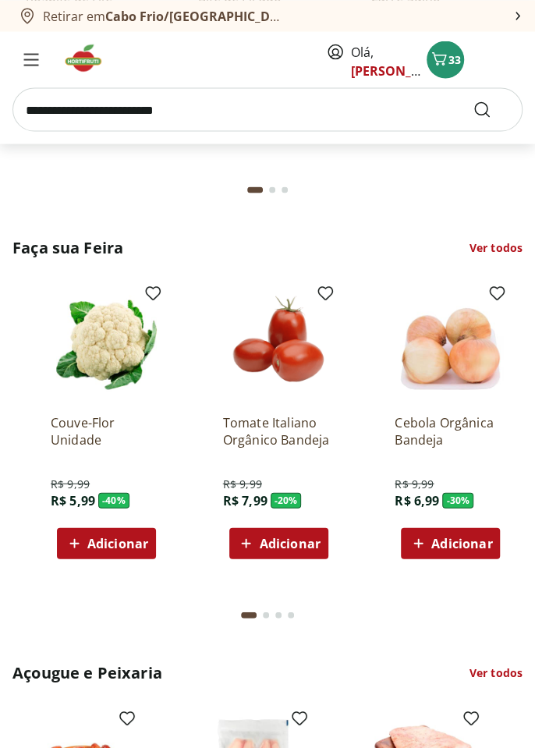
scroll to position [0, 490]
click at [303, 536] on span "Adicionar" at bounding box center [290, 542] width 61 height 12
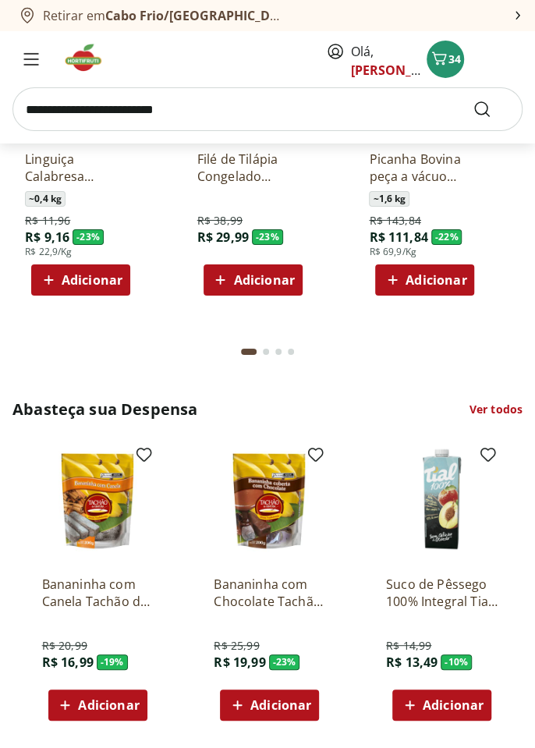
scroll to position [0, 1204]
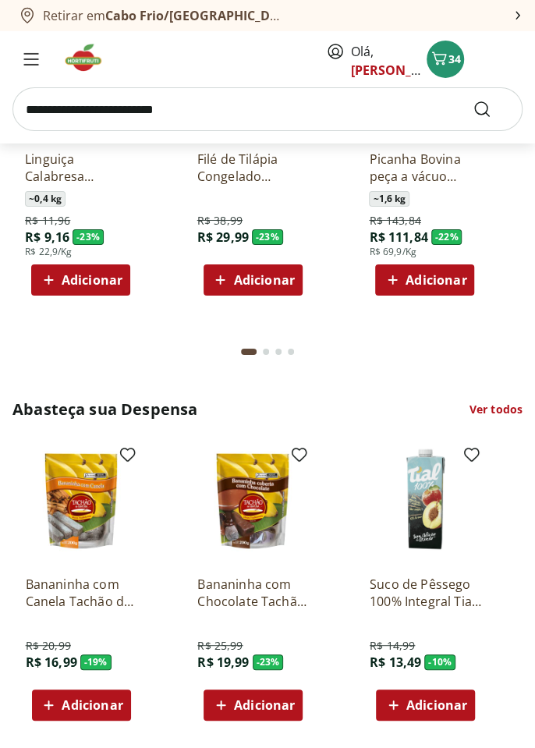
click at [437, 510] on img at bounding box center [425, 500] width 111 height 111
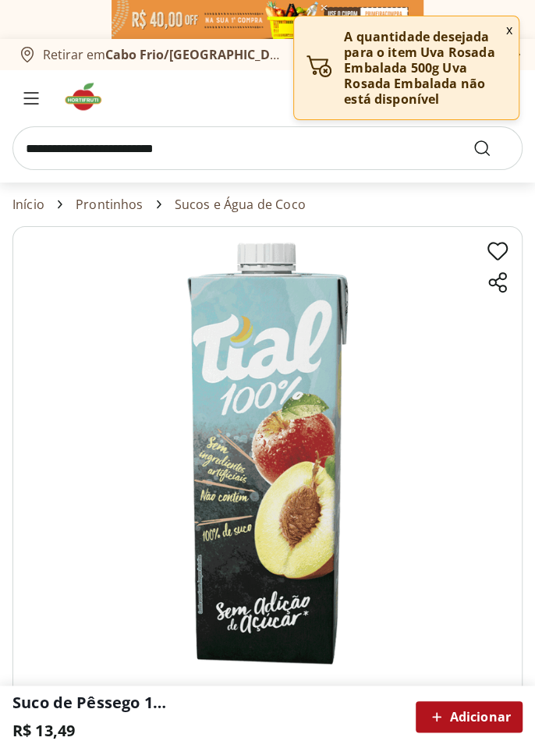
click at [512, 27] on button "x" at bounding box center [509, 29] width 19 height 27
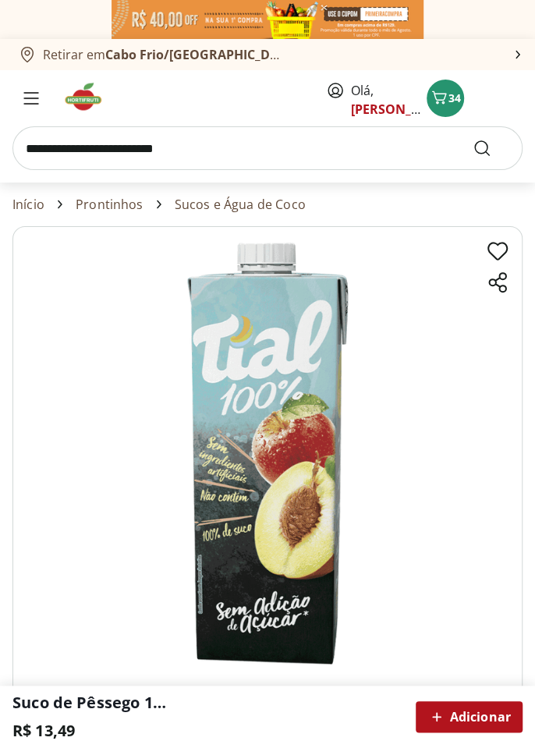
click at [446, 94] on icon "Carrinho" at bounding box center [439, 97] width 19 height 19
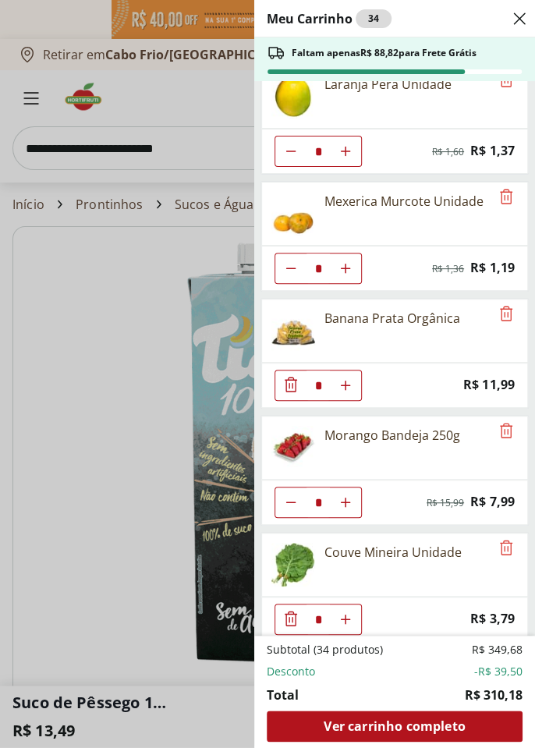
scroll to position [609, 0]
type input "*"
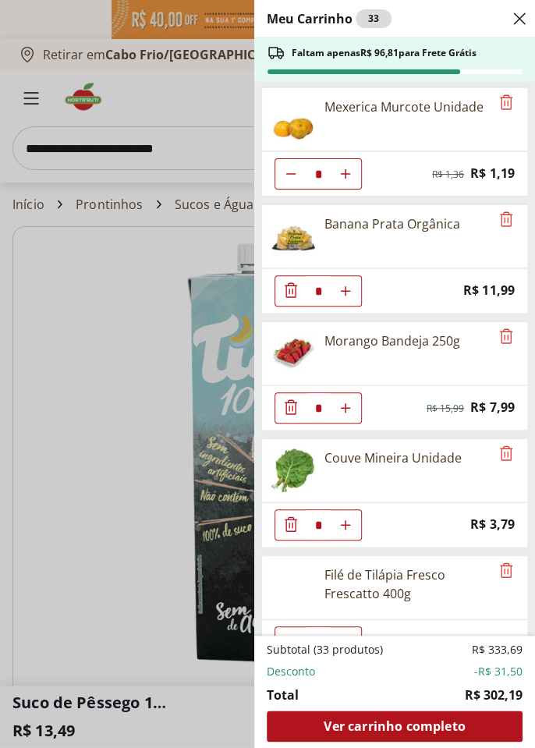
scroll to position [703, 0]
click at [490, 741] on div "Ver carrinho completo" at bounding box center [395, 725] width 256 height 31
